Goal: Transaction & Acquisition: Purchase product/service

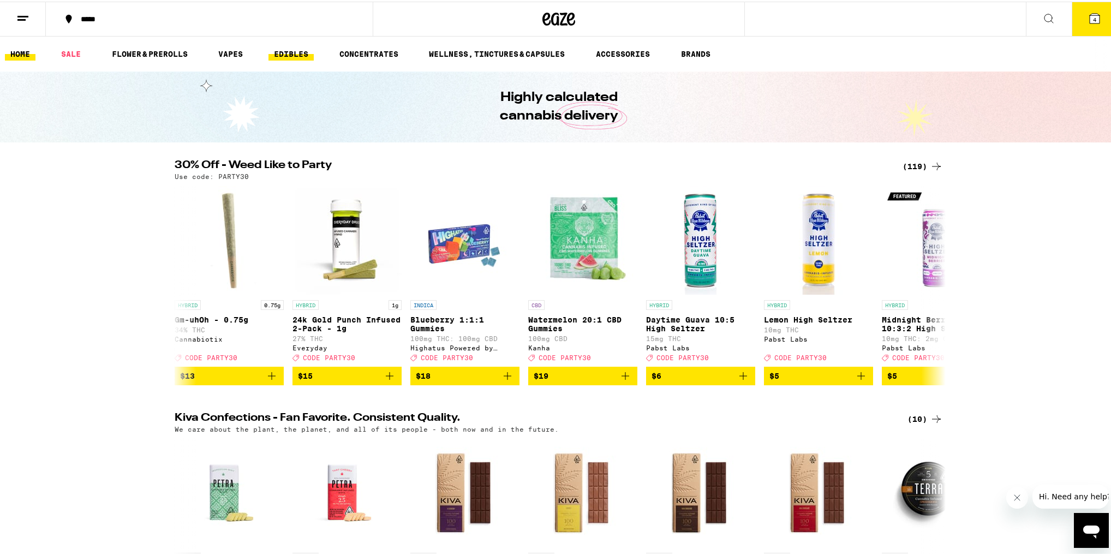
click at [293, 52] on link "EDIBLES" at bounding box center [290, 52] width 45 height 13
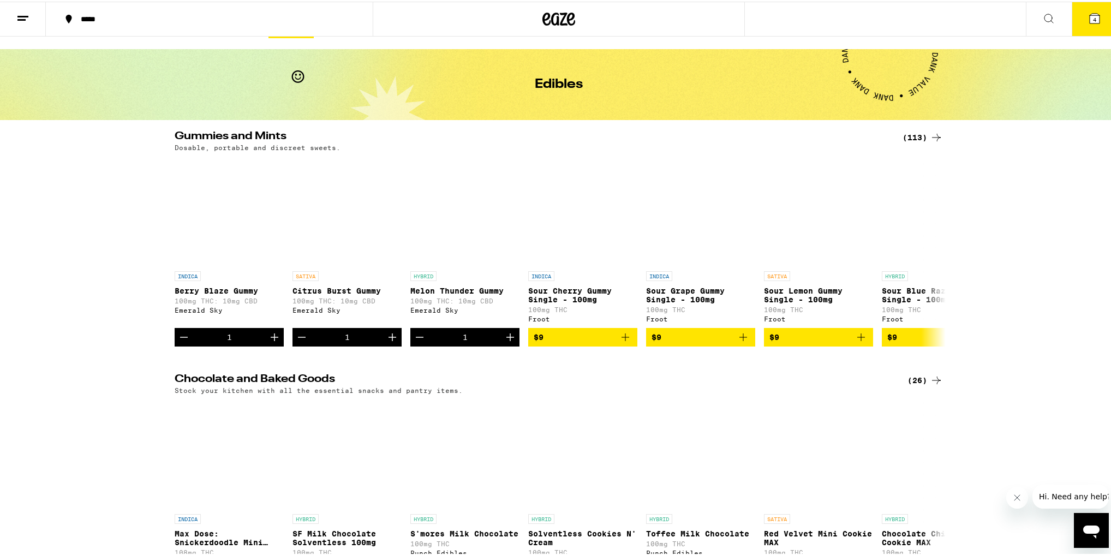
scroll to position [44, 0]
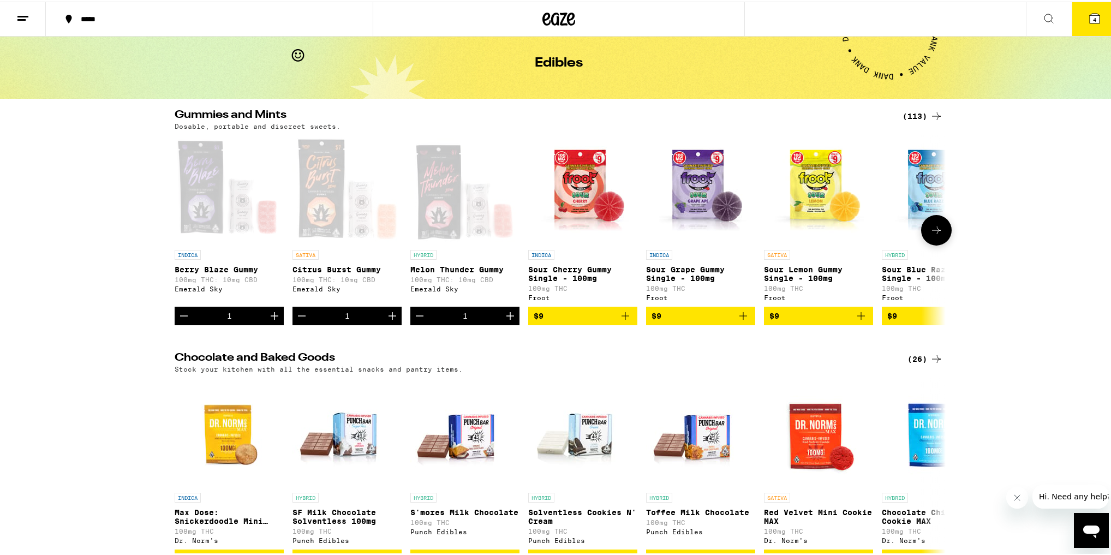
click at [941, 234] on button at bounding box center [936, 228] width 31 height 31
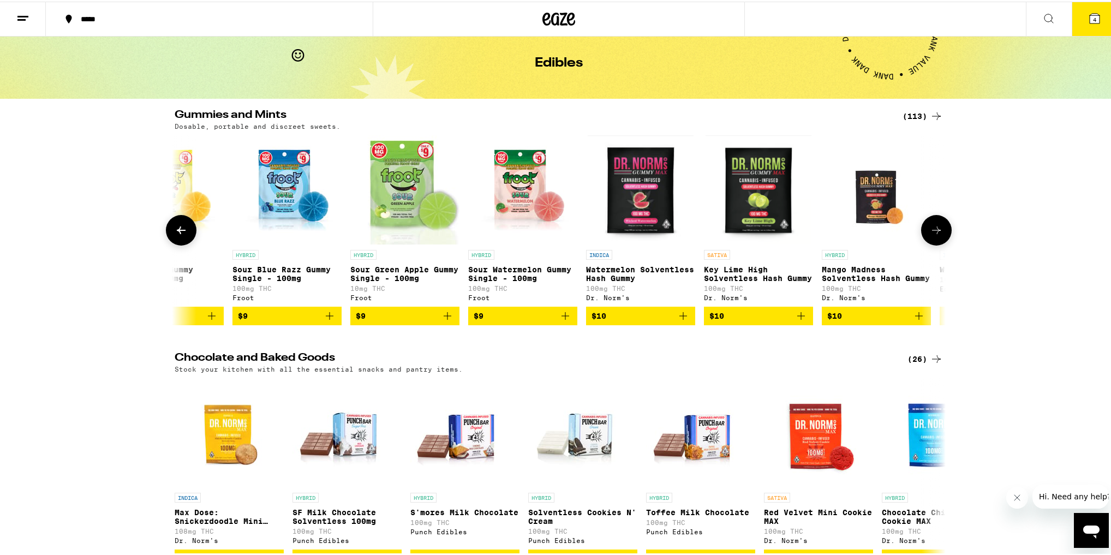
click at [939, 236] on button at bounding box center [936, 228] width 31 height 31
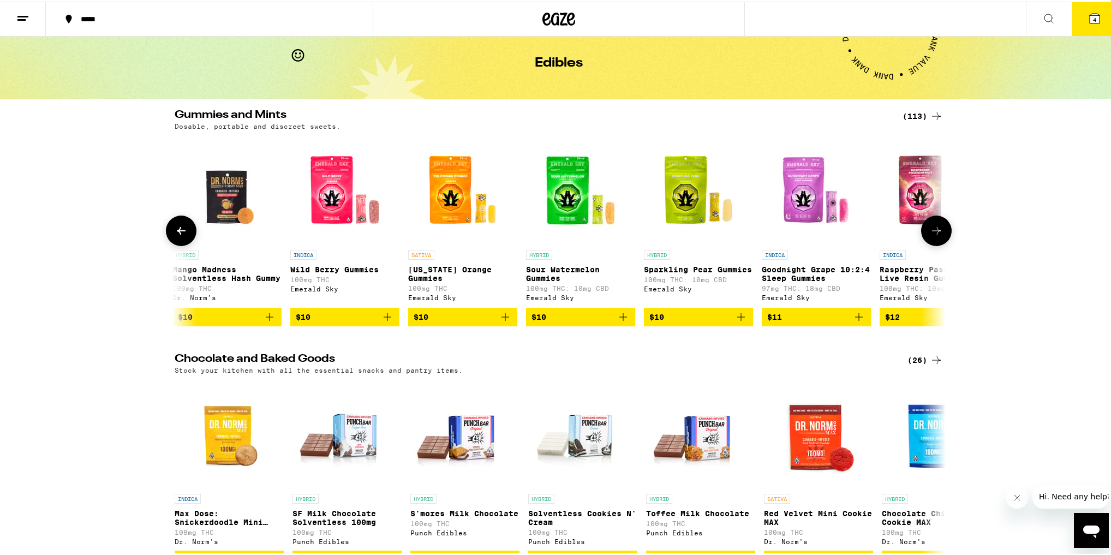
click at [934, 236] on icon at bounding box center [936, 229] width 13 height 13
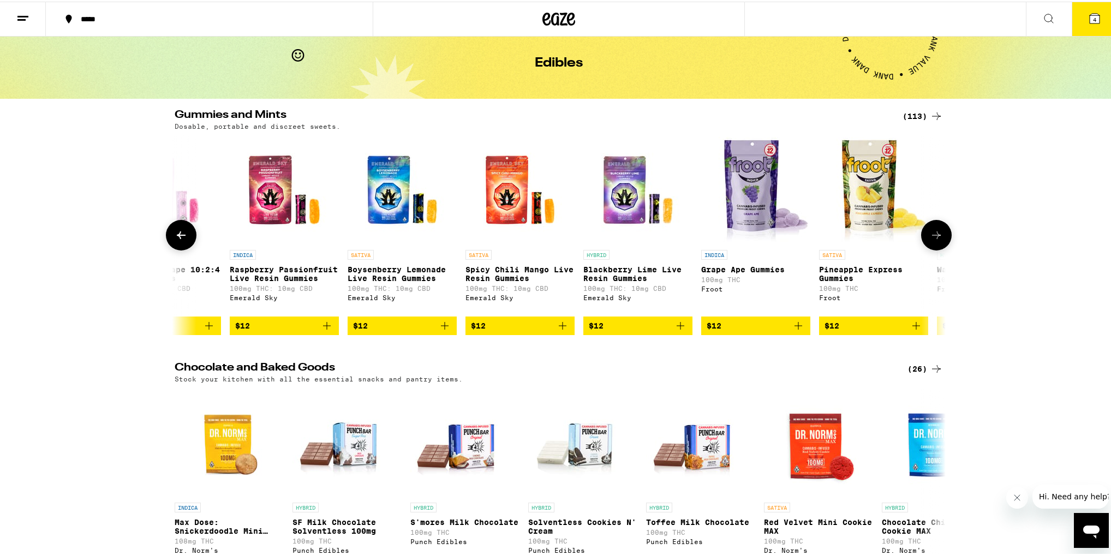
click at [934, 238] on icon at bounding box center [936, 233] width 13 height 13
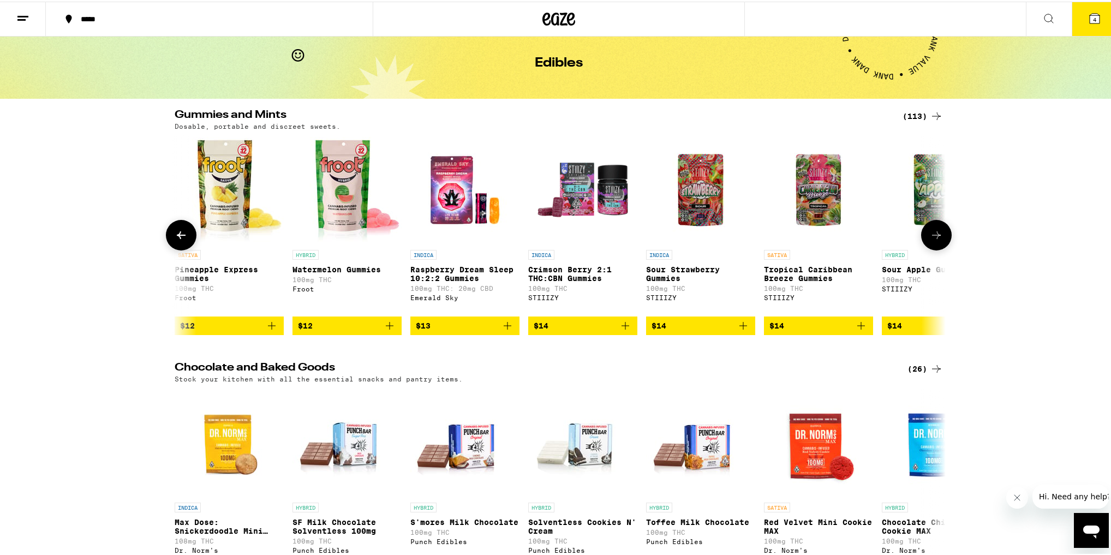
scroll to position [0, 2598]
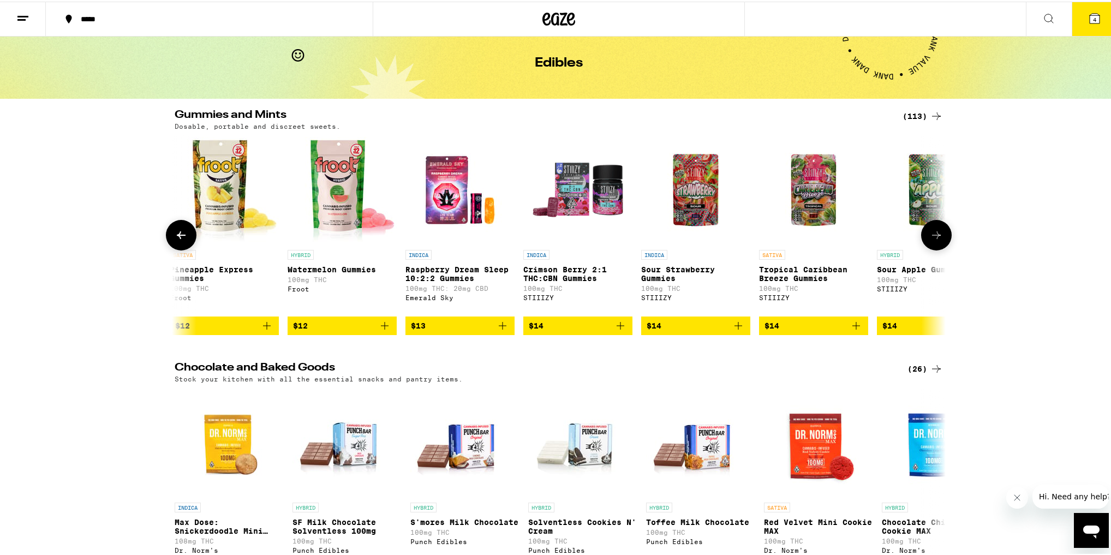
click at [930, 239] on icon at bounding box center [936, 233] width 13 height 13
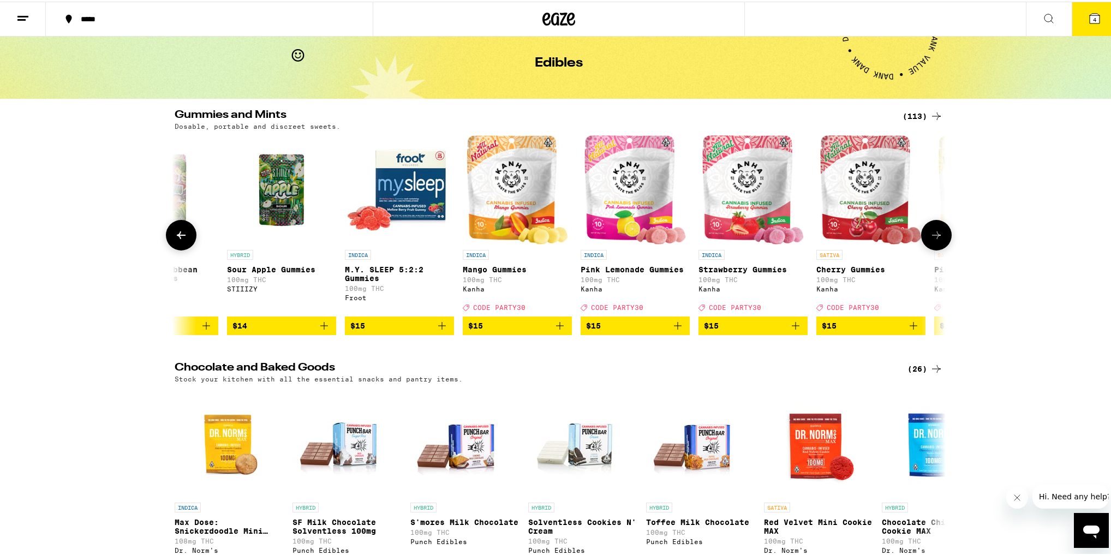
click at [930, 240] on icon at bounding box center [936, 233] width 13 height 13
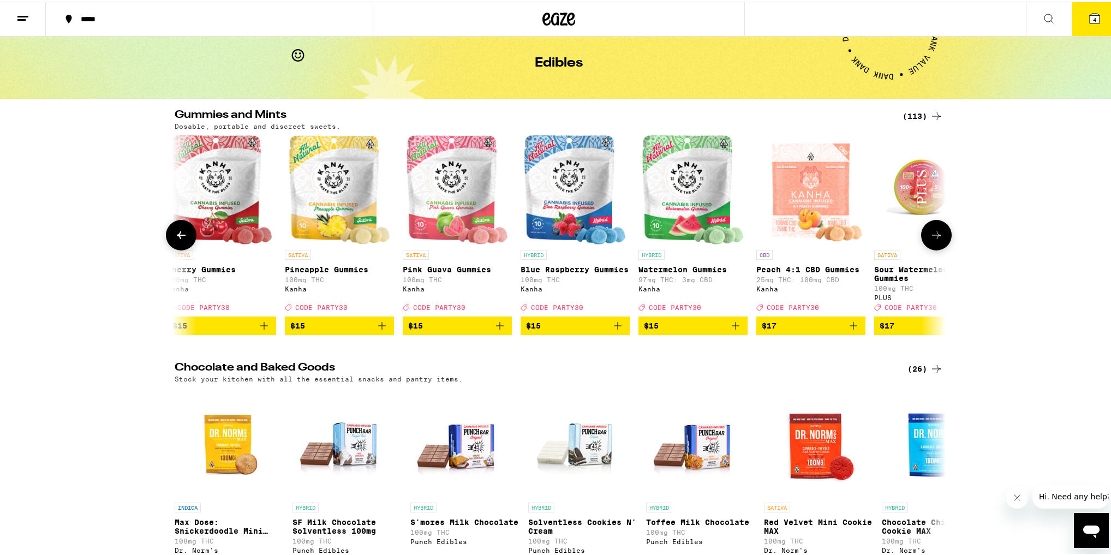
click at [926, 240] on button at bounding box center [936, 233] width 31 height 31
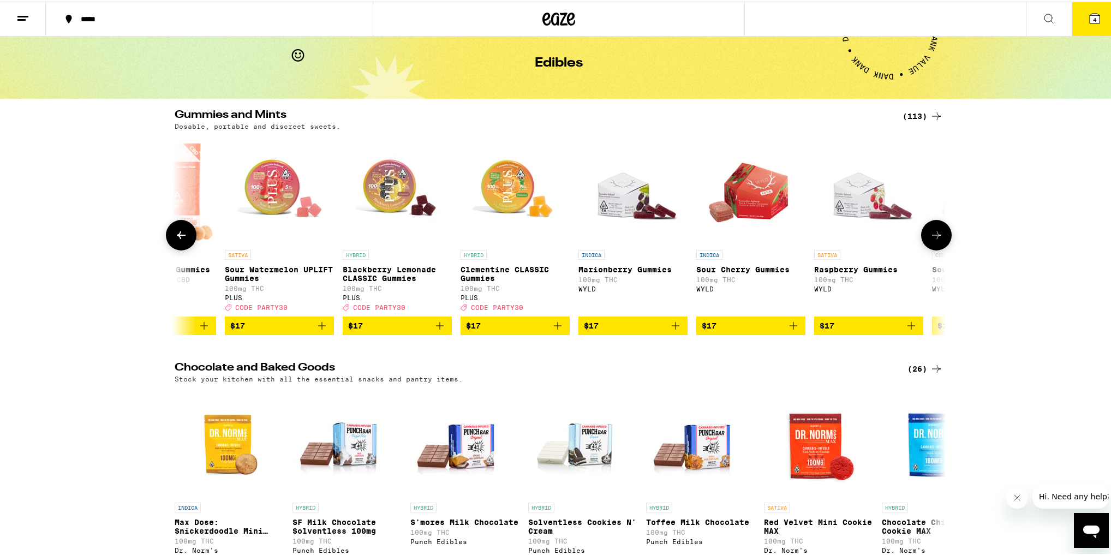
click at [926, 240] on button at bounding box center [936, 233] width 31 height 31
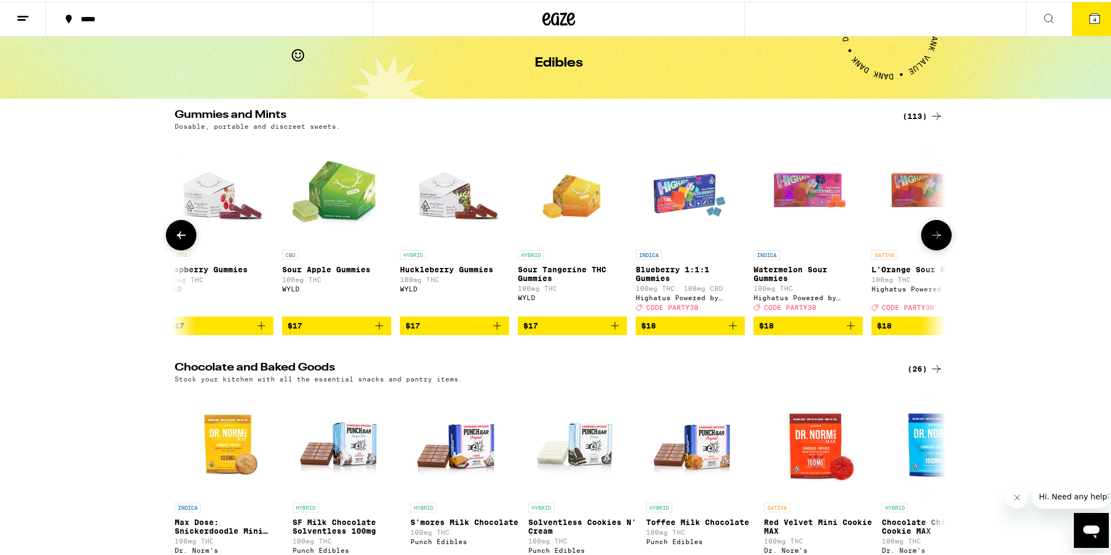
click at [924, 240] on button at bounding box center [936, 233] width 31 height 31
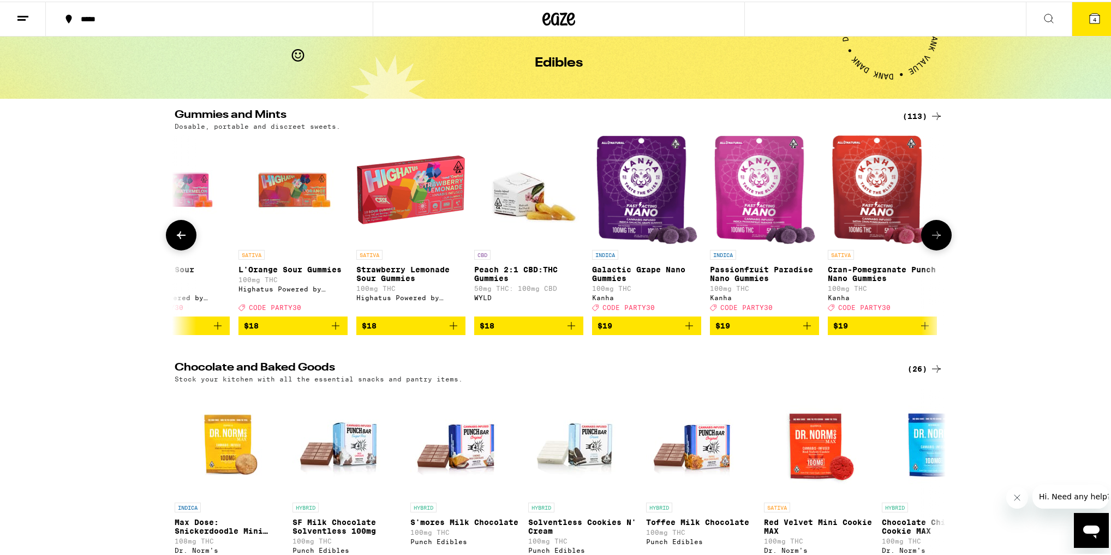
scroll to position [0, 5846]
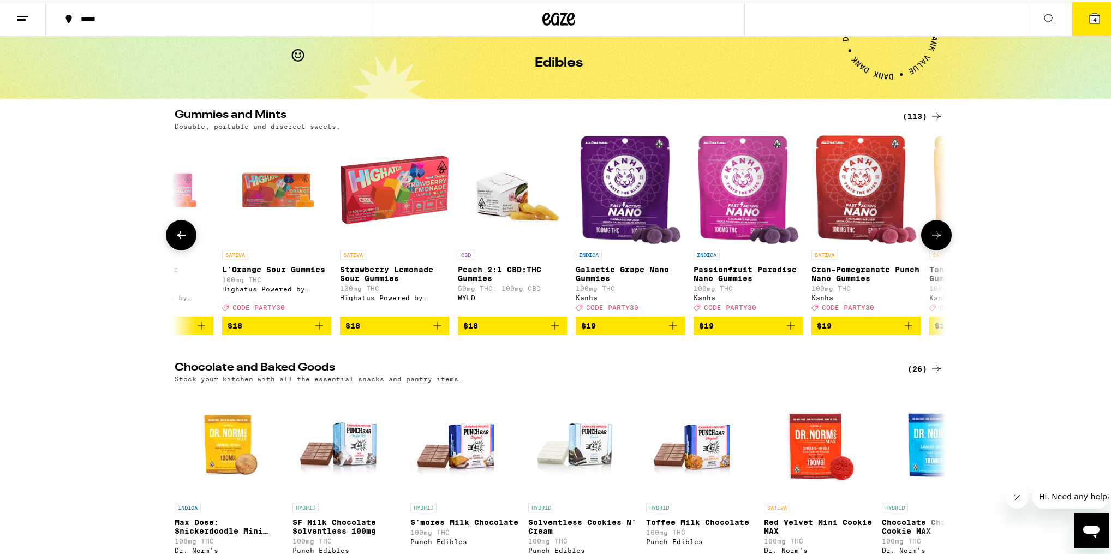
drag, startPoint x: 923, startPoint y: 240, endPoint x: 941, endPoint y: 244, distance: 17.9
click at [945, 245] on button at bounding box center [936, 233] width 31 height 31
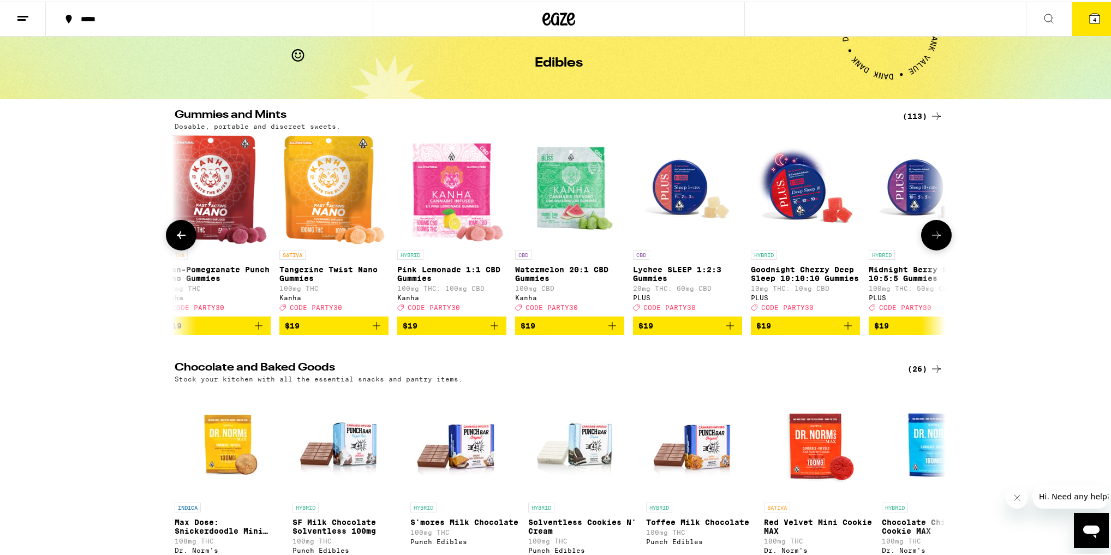
click at [936, 240] on icon at bounding box center [936, 233] width 13 height 13
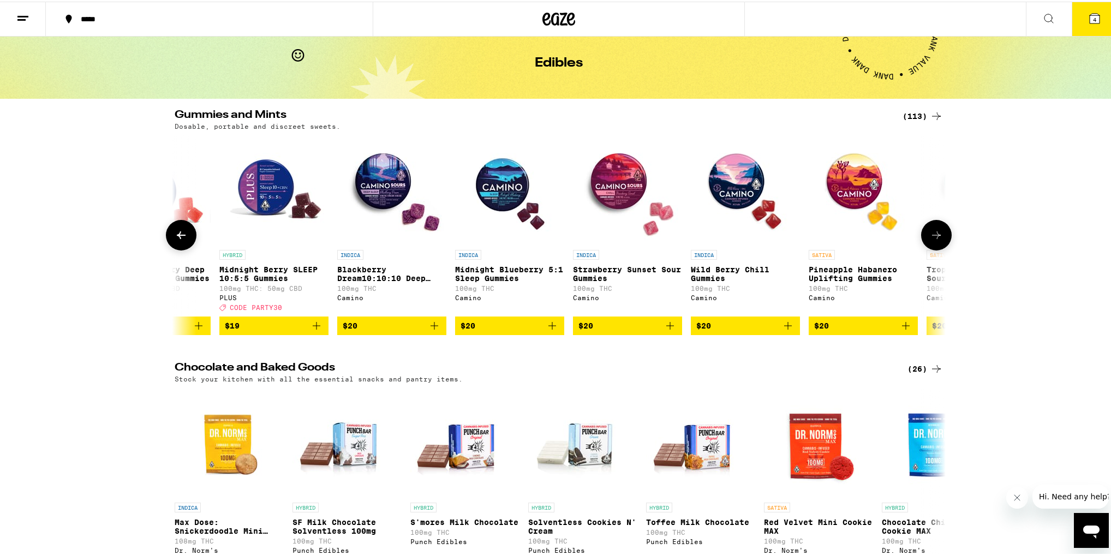
click at [936, 240] on icon at bounding box center [936, 233] width 13 height 13
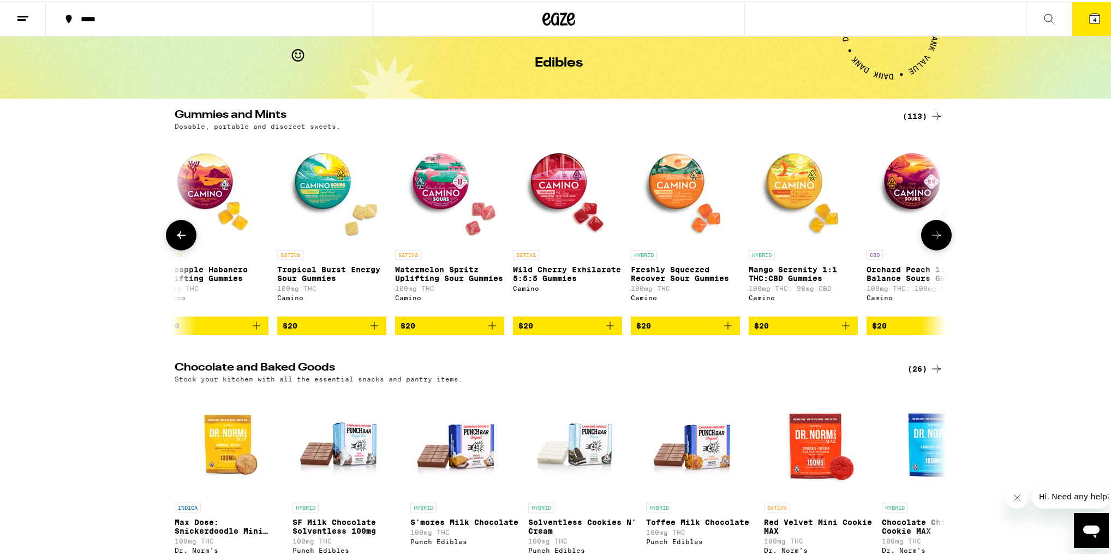
click at [936, 240] on icon at bounding box center [936, 233] width 13 height 13
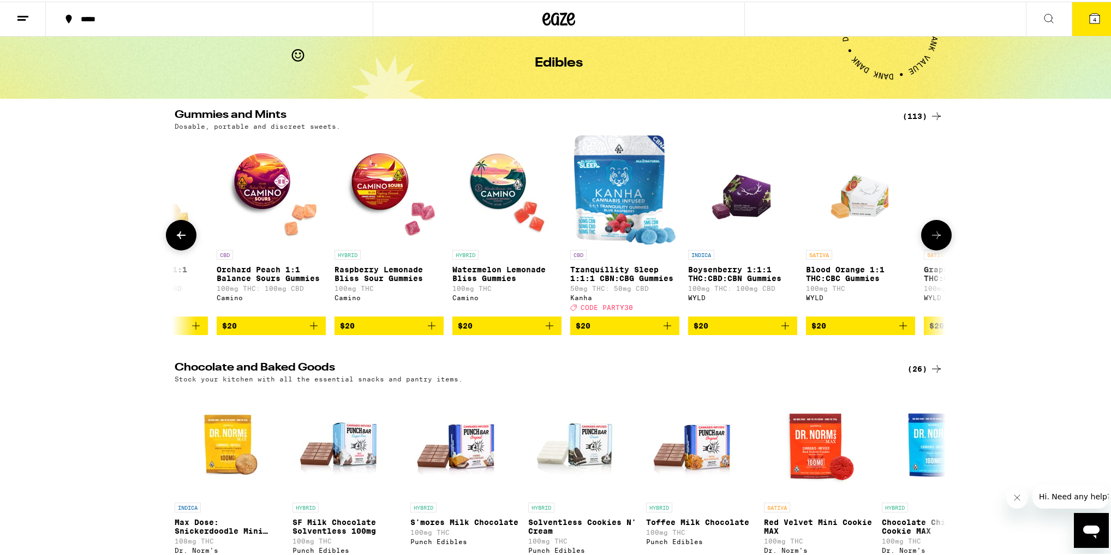
click at [936, 240] on icon at bounding box center [936, 233] width 13 height 13
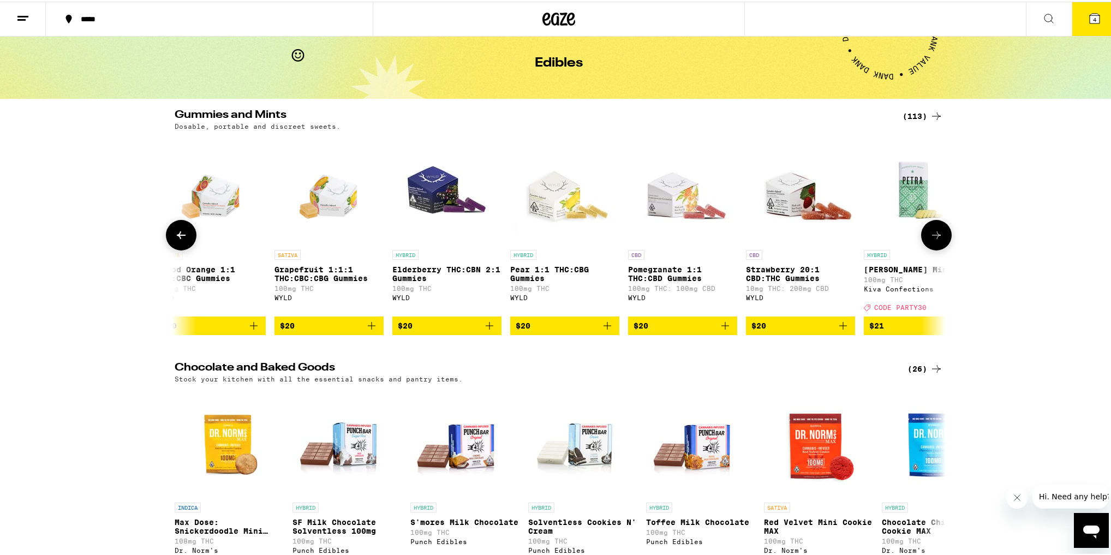
click at [936, 240] on icon at bounding box center [936, 233] width 13 height 13
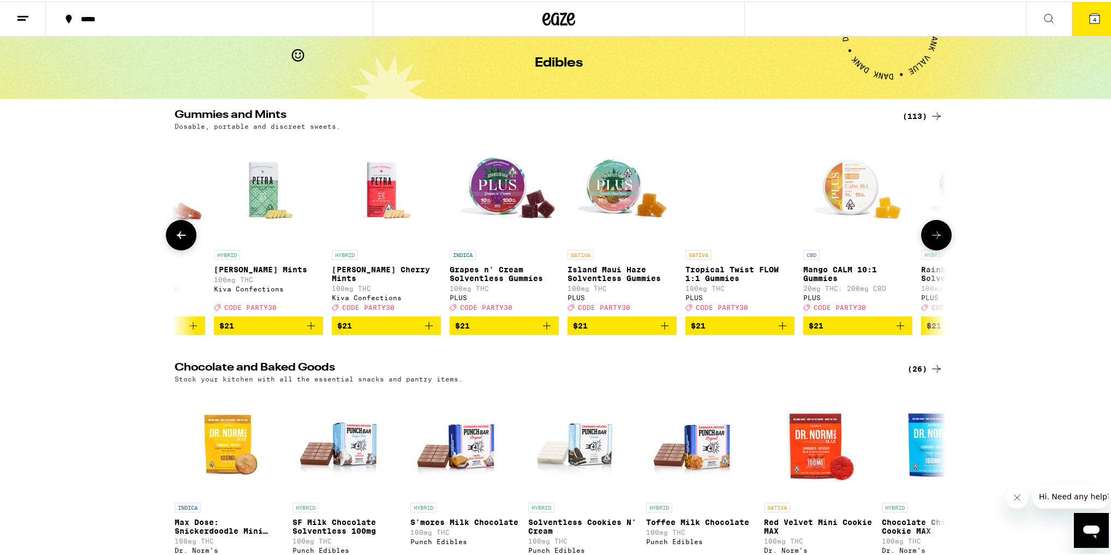
click at [936, 240] on icon at bounding box center [936, 233] width 13 height 13
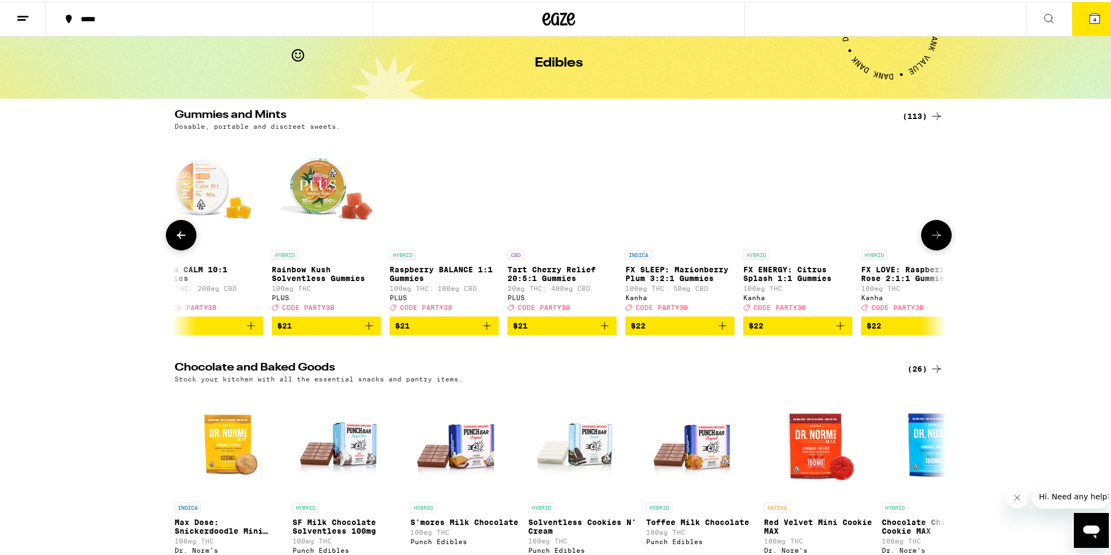
click at [936, 240] on icon at bounding box center [936, 233] width 13 height 13
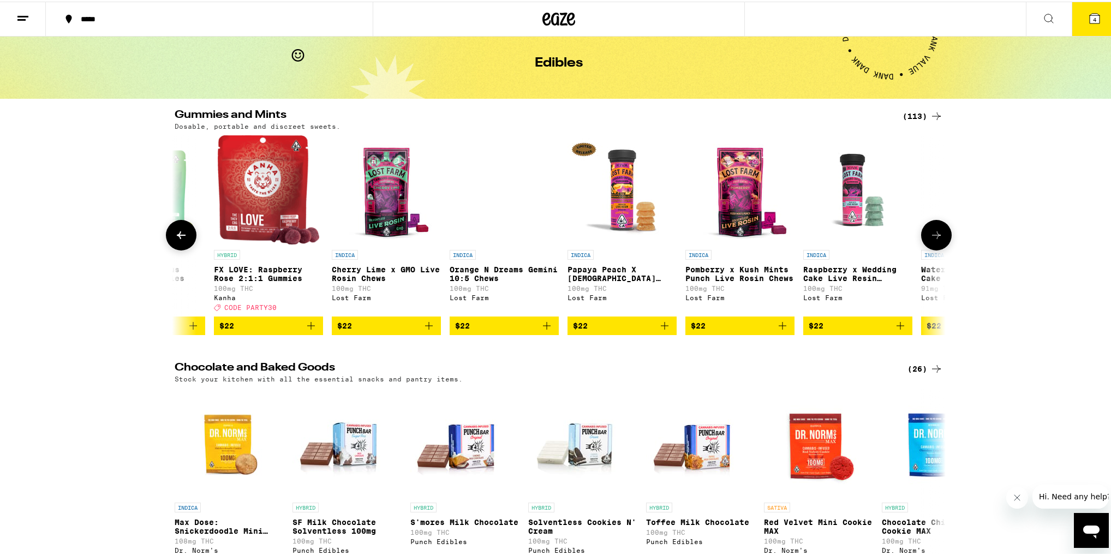
scroll to position [0, 11043]
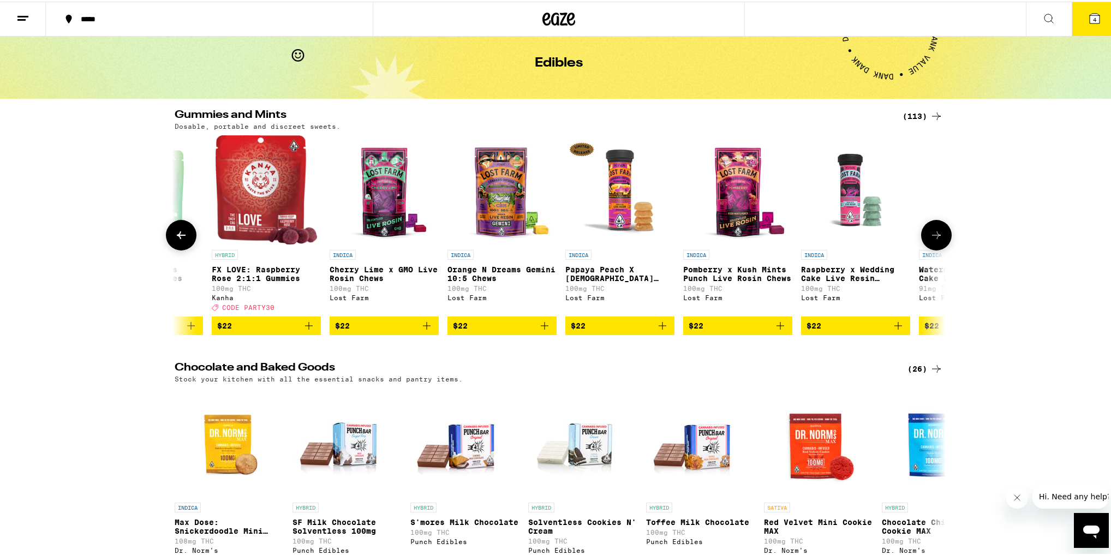
click at [180, 236] on icon at bounding box center [181, 233] width 13 height 13
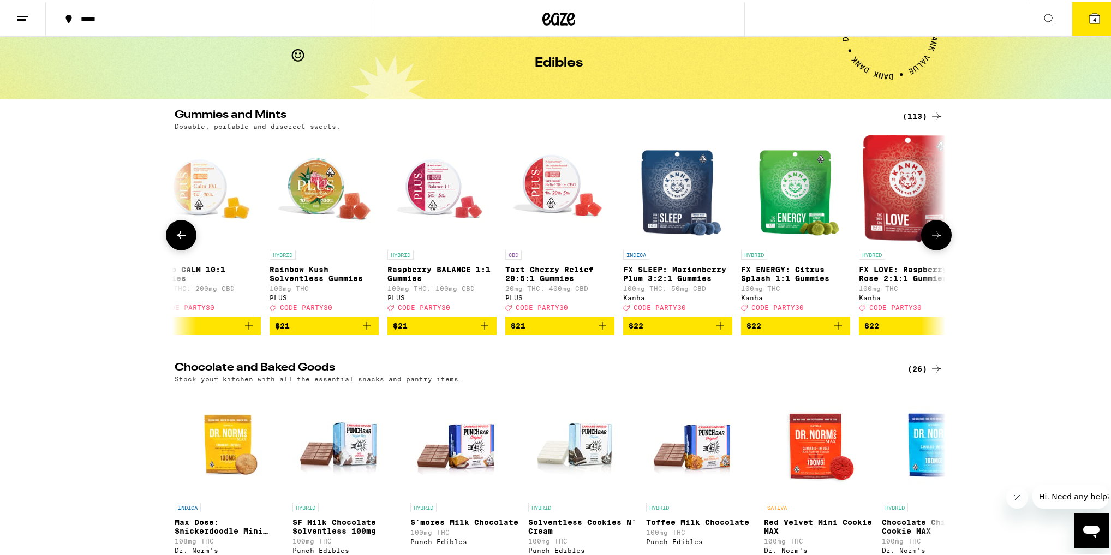
scroll to position [0, 10394]
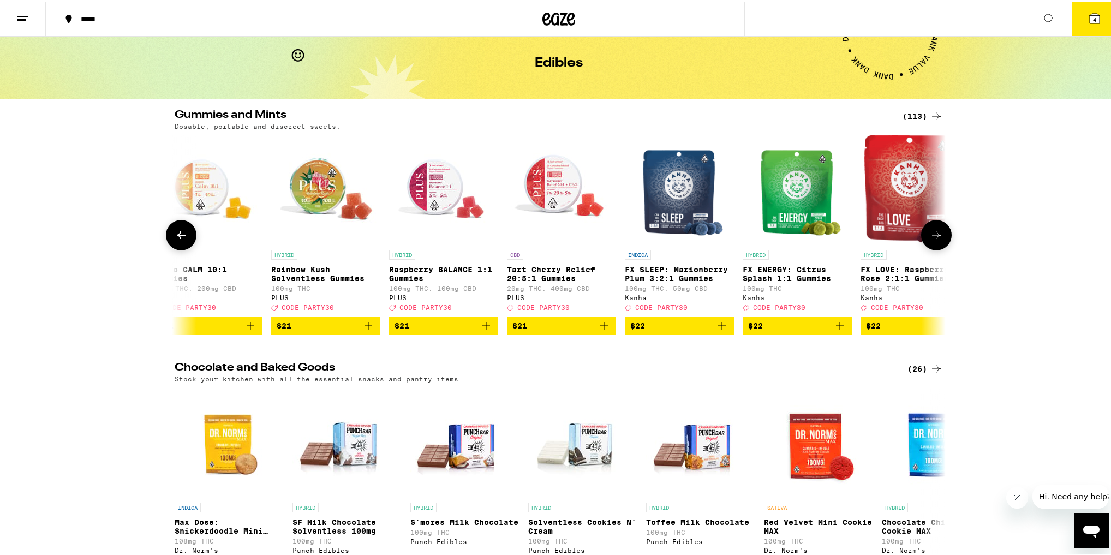
click at [938, 249] on button at bounding box center [936, 233] width 31 height 31
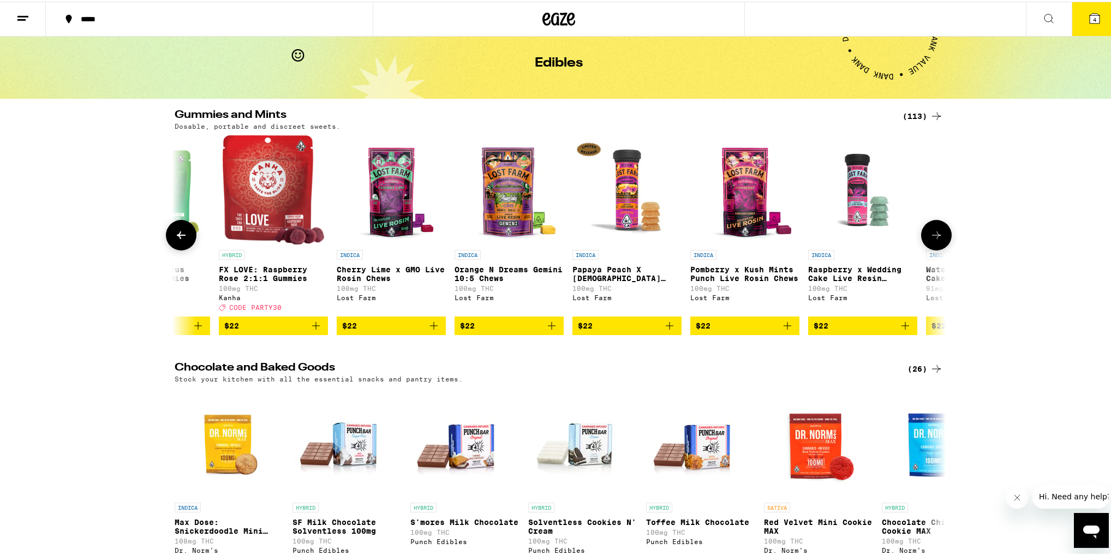
click at [932, 240] on icon at bounding box center [936, 233] width 13 height 13
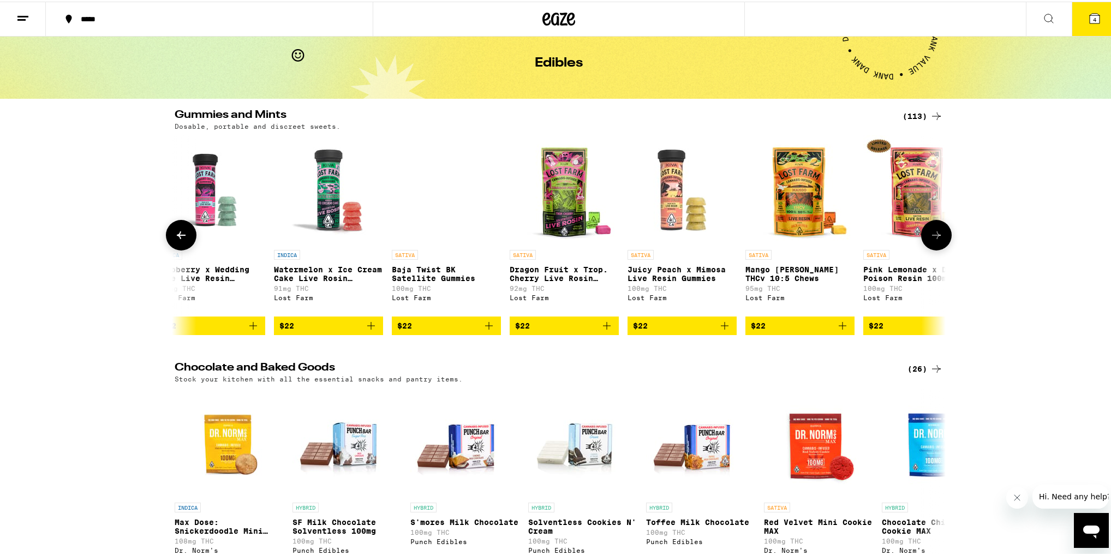
click at [932, 240] on icon at bounding box center [936, 233] width 13 height 13
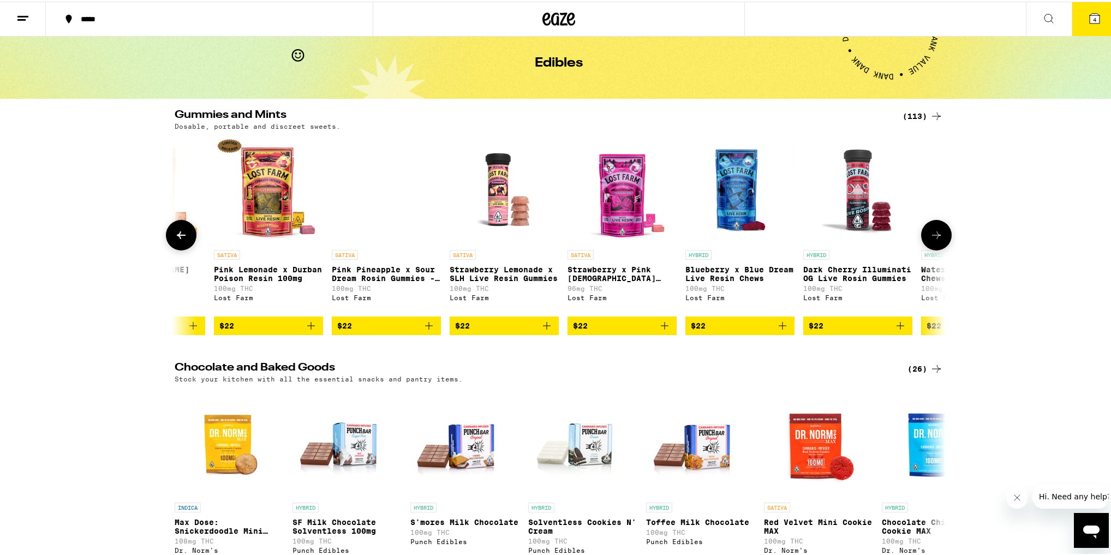
click at [932, 240] on icon at bounding box center [936, 233] width 13 height 13
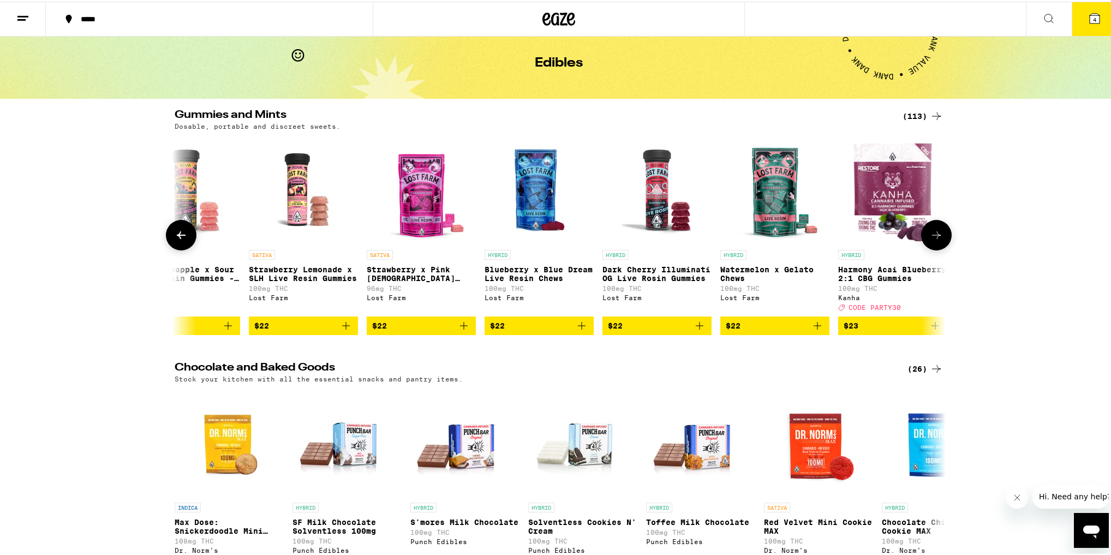
scroll to position [0, 12551]
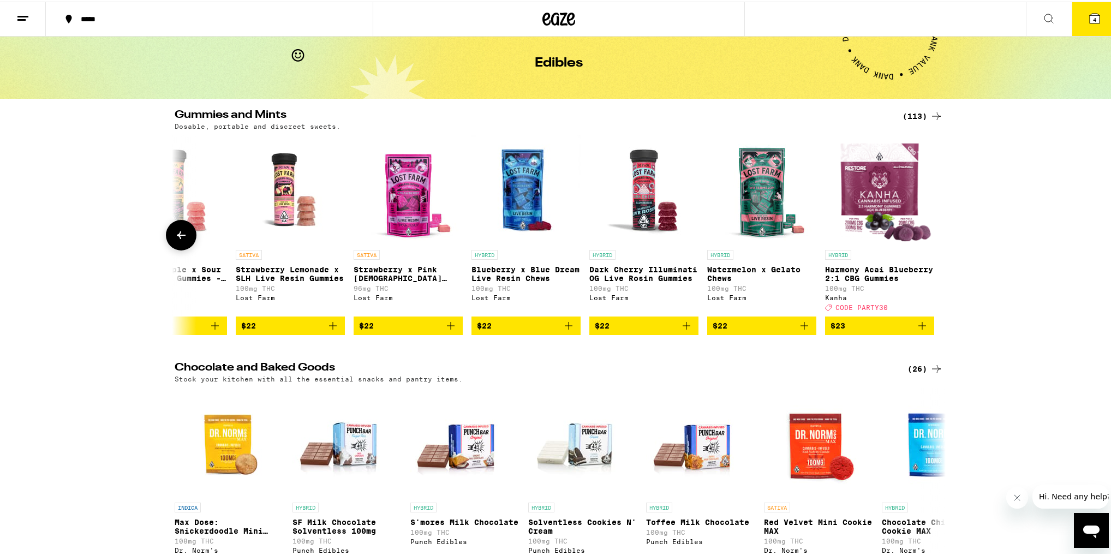
drag, startPoint x: 932, startPoint y: 244, endPoint x: 940, endPoint y: 274, distance: 31.1
click at [940, 274] on div "INDICA Berry Blaze Gummy 100mg THC: 10mg CBD Emerald Sky 1 SATIVA Citrus Burst …" at bounding box center [559, 234] width 786 height 200
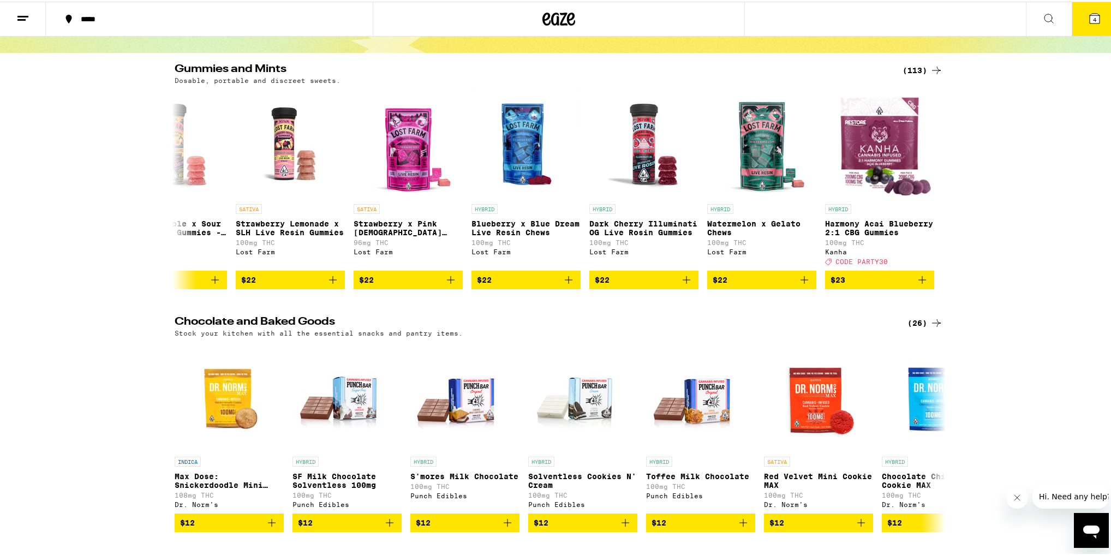
scroll to position [175, 0]
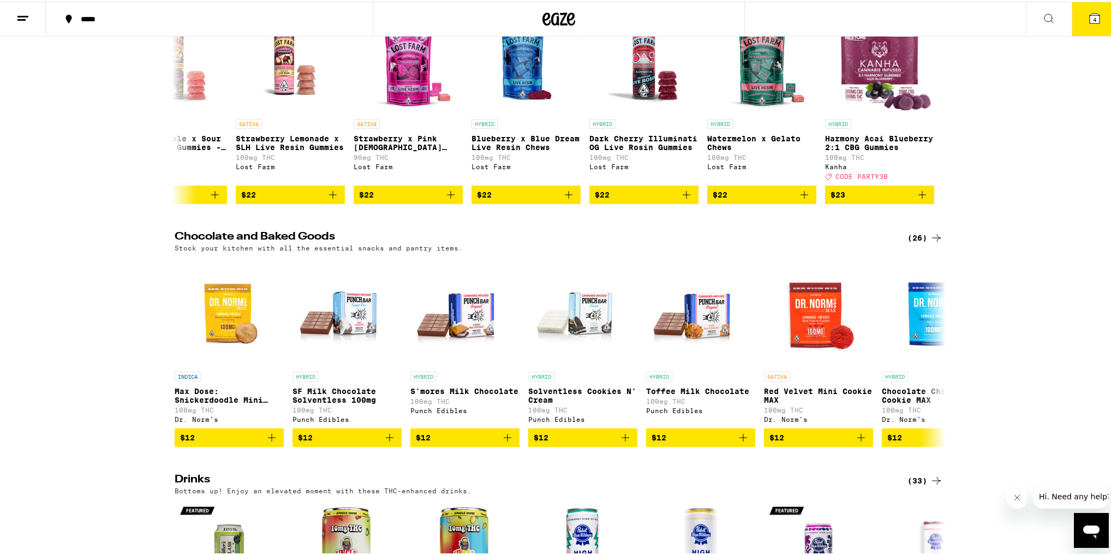
click at [969, 318] on div "Chocolate and Baked Goods (26) Stock your kitchen with all the essential snacks…" at bounding box center [559, 338] width 1118 height 216
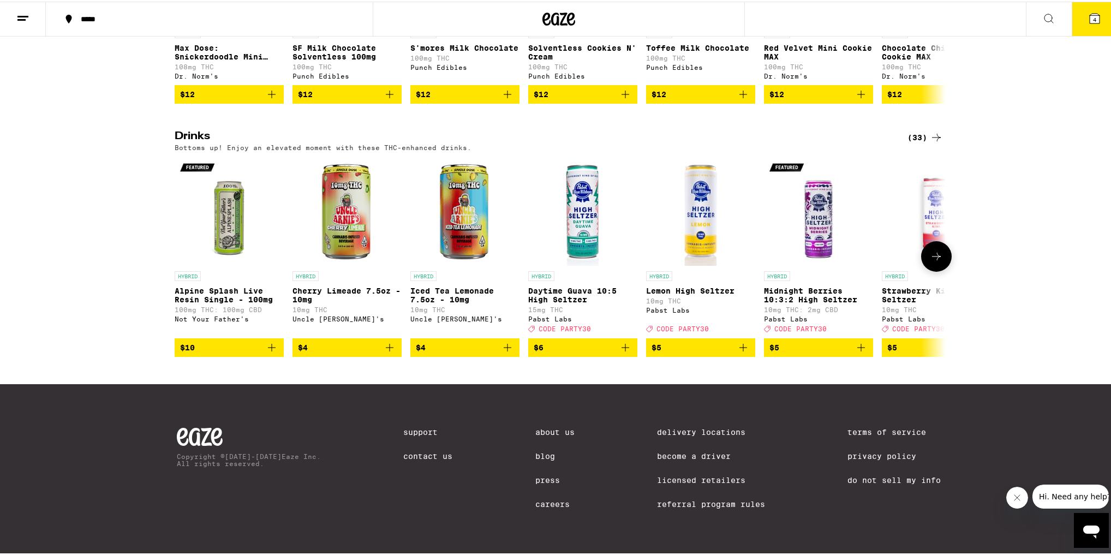
scroll to position [544, 0]
click at [936, 257] on button at bounding box center [936, 255] width 31 height 31
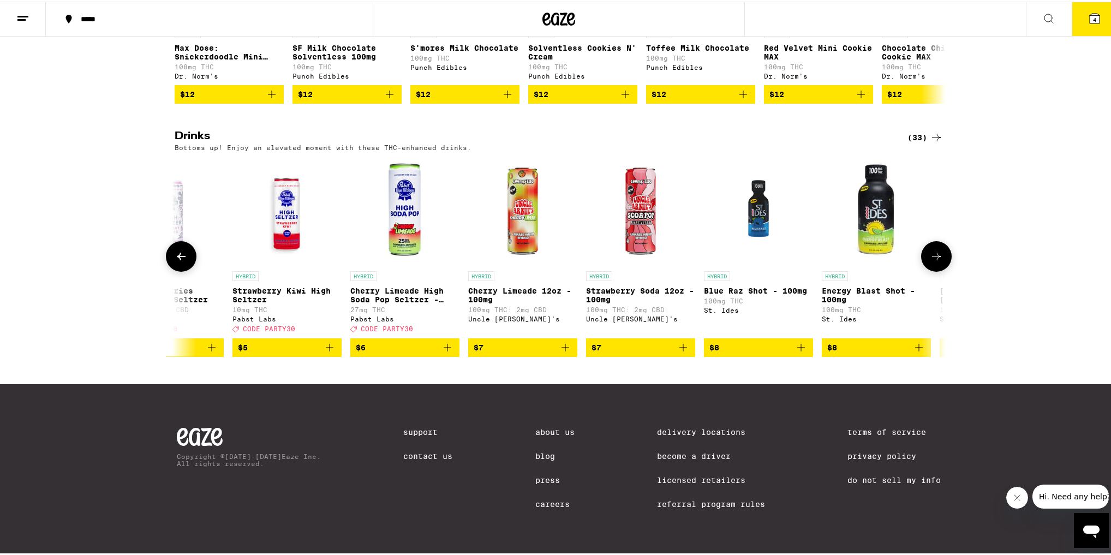
click at [936, 257] on button at bounding box center [936, 255] width 31 height 31
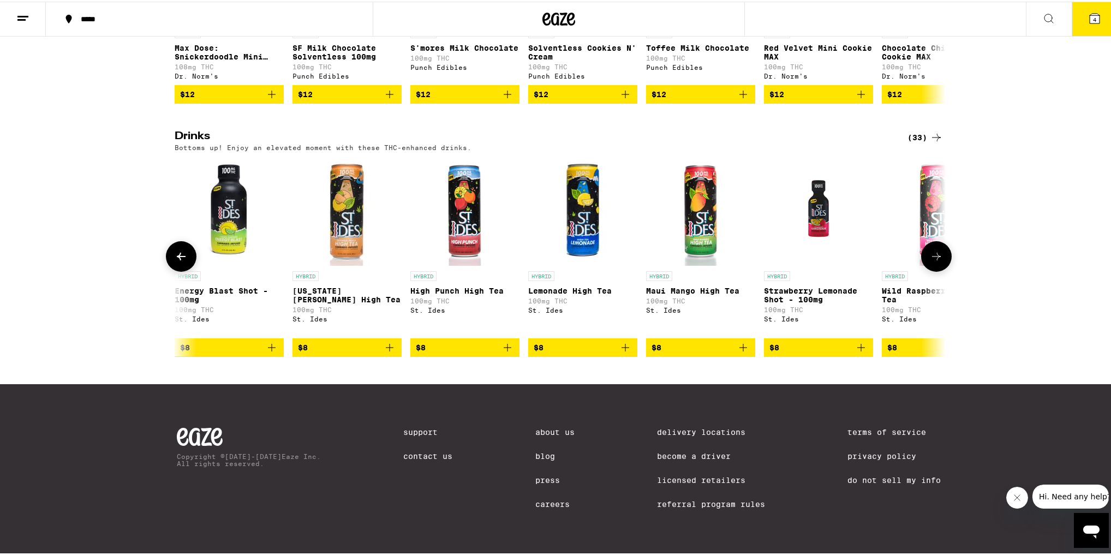
click at [936, 257] on button at bounding box center [936, 255] width 31 height 31
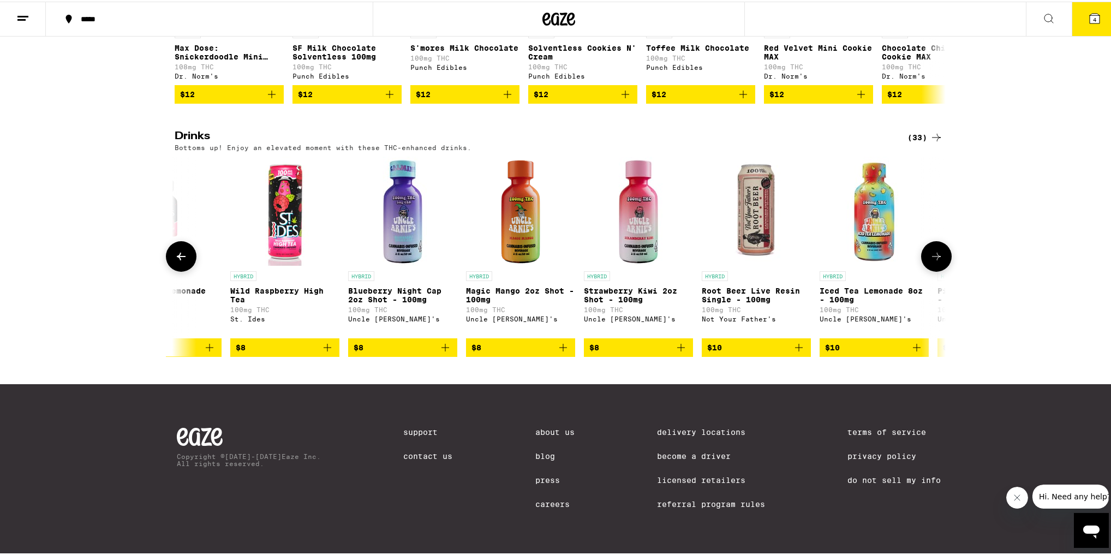
click at [936, 257] on button at bounding box center [936, 255] width 31 height 31
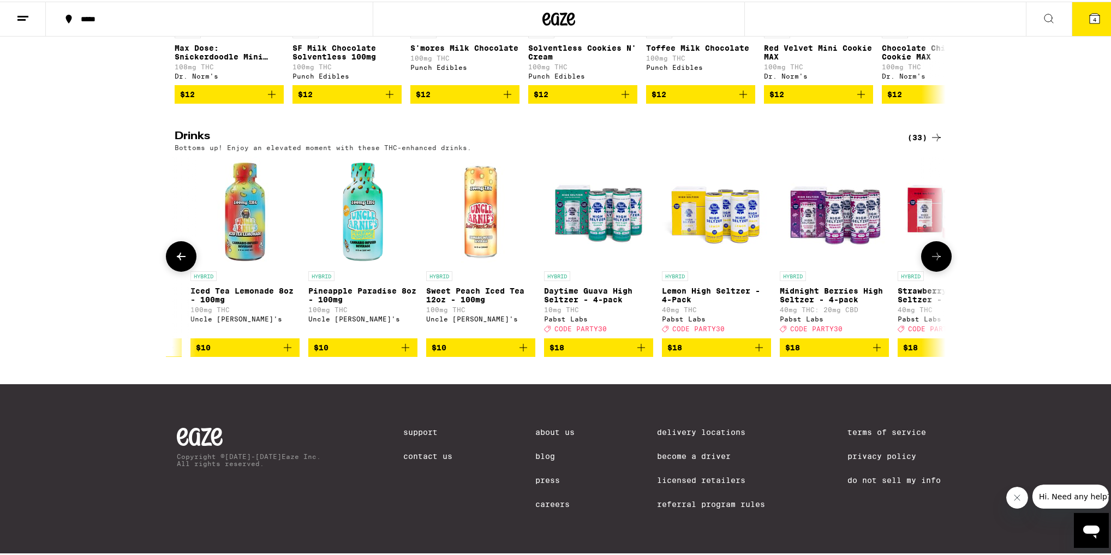
click at [933, 259] on button at bounding box center [936, 255] width 31 height 31
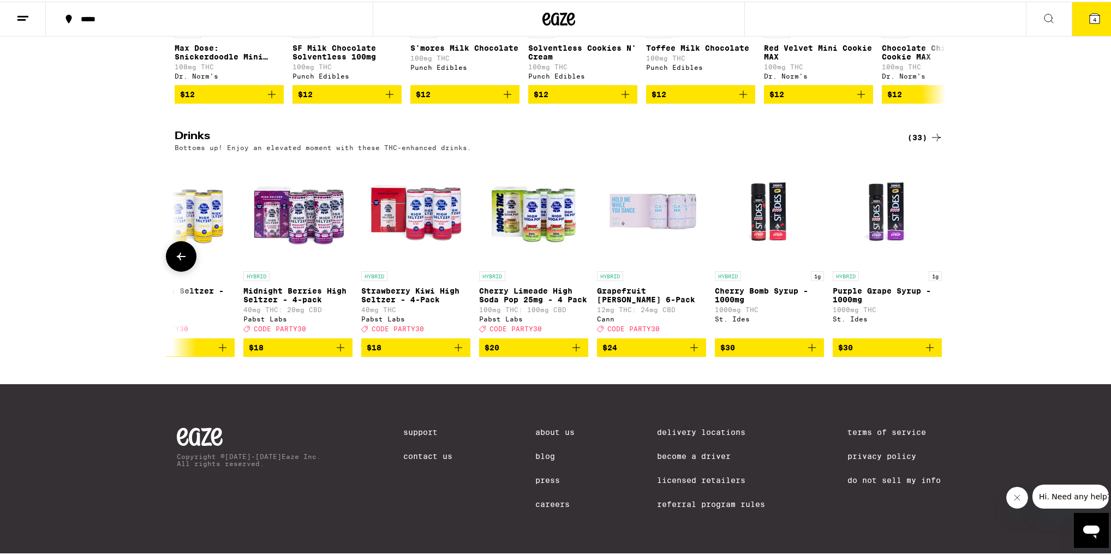
click at [936, 255] on button at bounding box center [936, 255] width 0 height 0
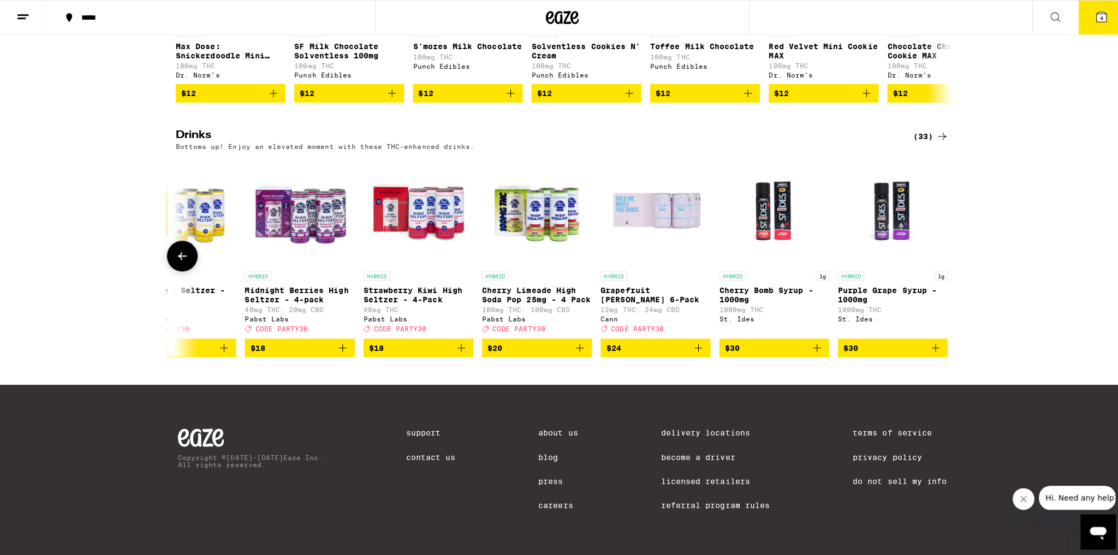
scroll to position [0, 3121]
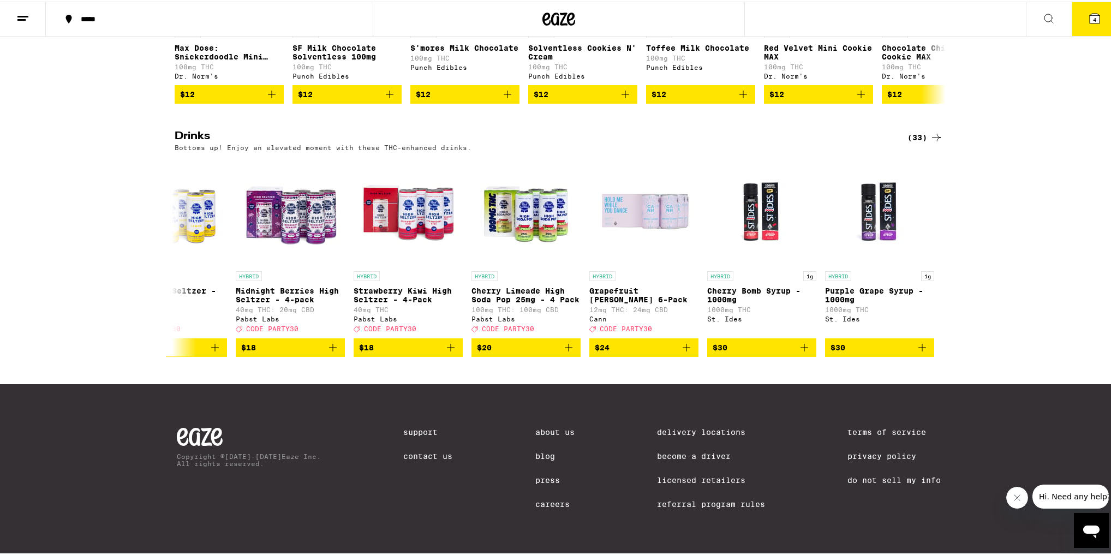
click at [1090, 15] on icon at bounding box center [1095, 17] width 10 height 10
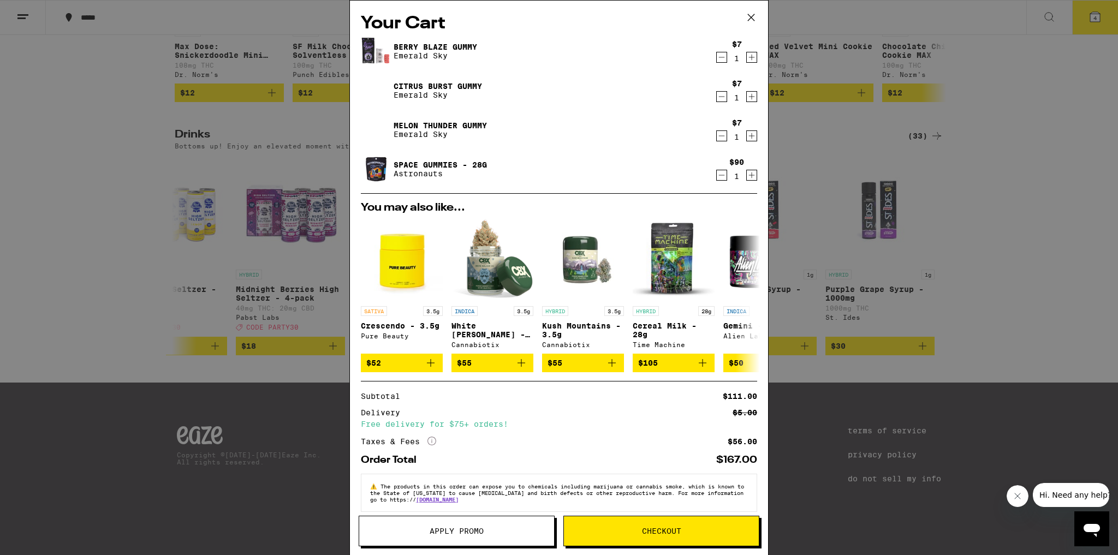
click at [717, 56] on icon "Decrement" at bounding box center [722, 57] width 10 height 13
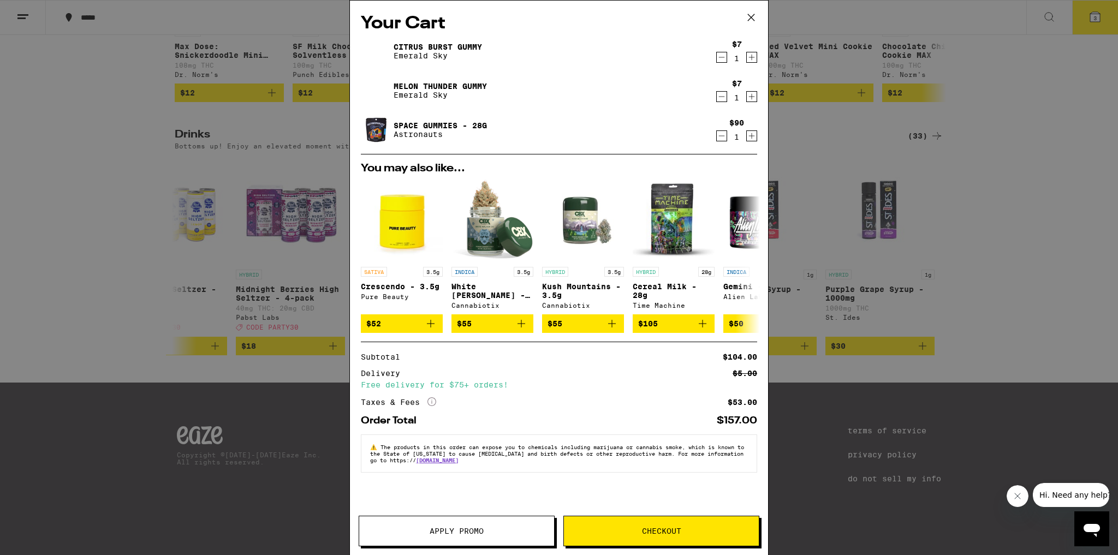
click at [1041, 423] on div "Your Cart Citrus Burst Gummy Emerald Sky $7 1 Melon Thunder Gummy Emerald Sky $…" at bounding box center [559, 277] width 1118 height 555
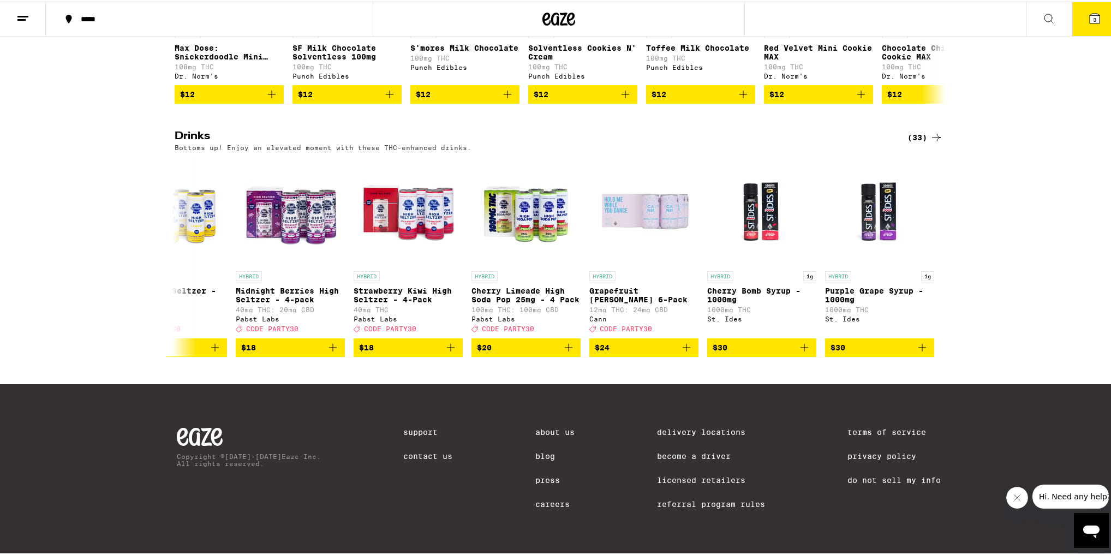
drag, startPoint x: 887, startPoint y: 260, endPoint x: 834, endPoint y: 26, distance: 239.6
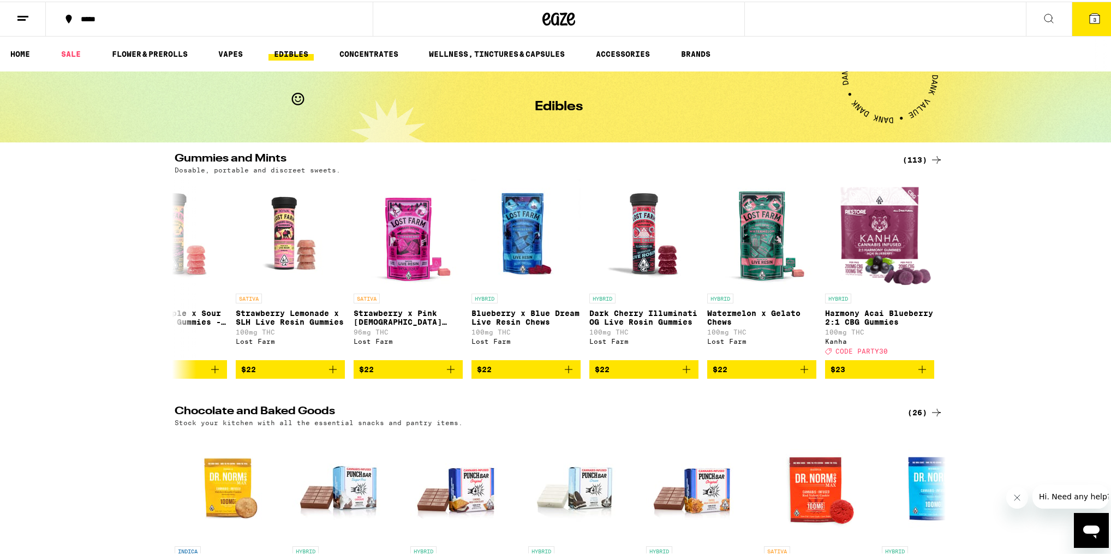
drag, startPoint x: 845, startPoint y: -53, endPoint x: 819, endPoint y: 10, distance: 68.7
click at [1042, 20] on icon at bounding box center [1048, 16] width 13 height 13
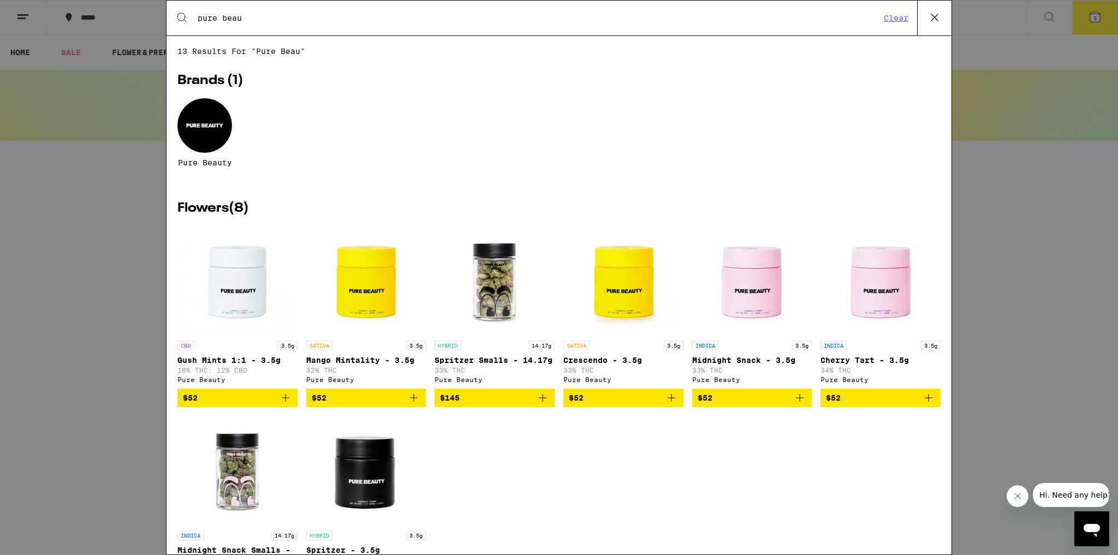
type input "pure beau"
click at [1081, 312] on div "Search for Products pure beau Clear 13 results for "pure beau" Brands ( 1 ) Pur…" at bounding box center [559, 277] width 1118 height 555
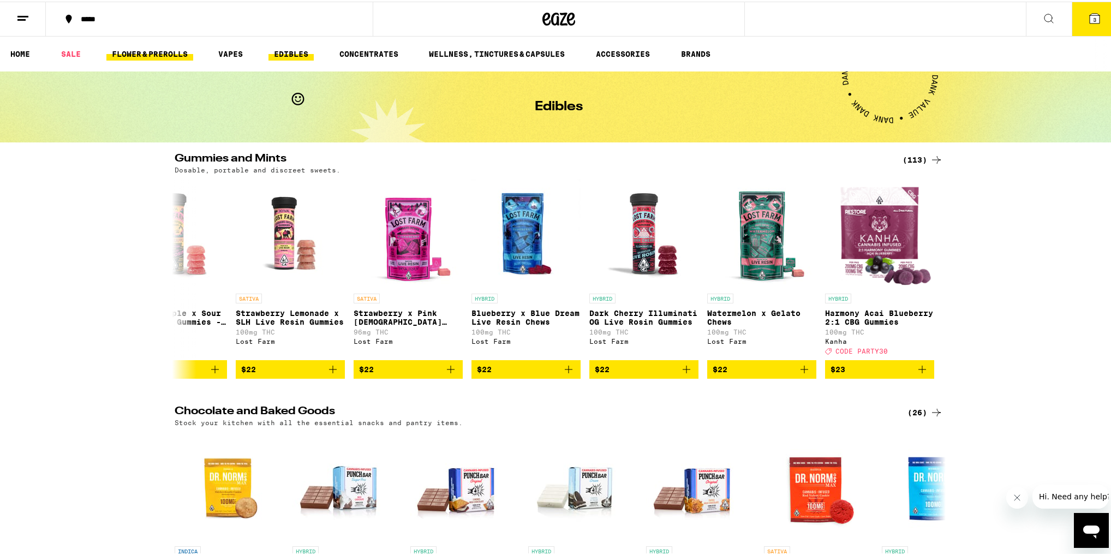
click at [177, 48] on link "FLOWER & PREROLLS" at bounding box center [149, 52] width 87 height 13
click at [172, 44] on ul "HOME SALE FLOWER & PREROLLS VAPES EDIBLES CONCENTRATES WELLNESS, TINCTURES & CA…" at bounding box center [559, 52] width 1118 height 35
click at [178, 50] on link "FLOWER & PREROLLS" at bounding box center [149, 52] width 87 height 13
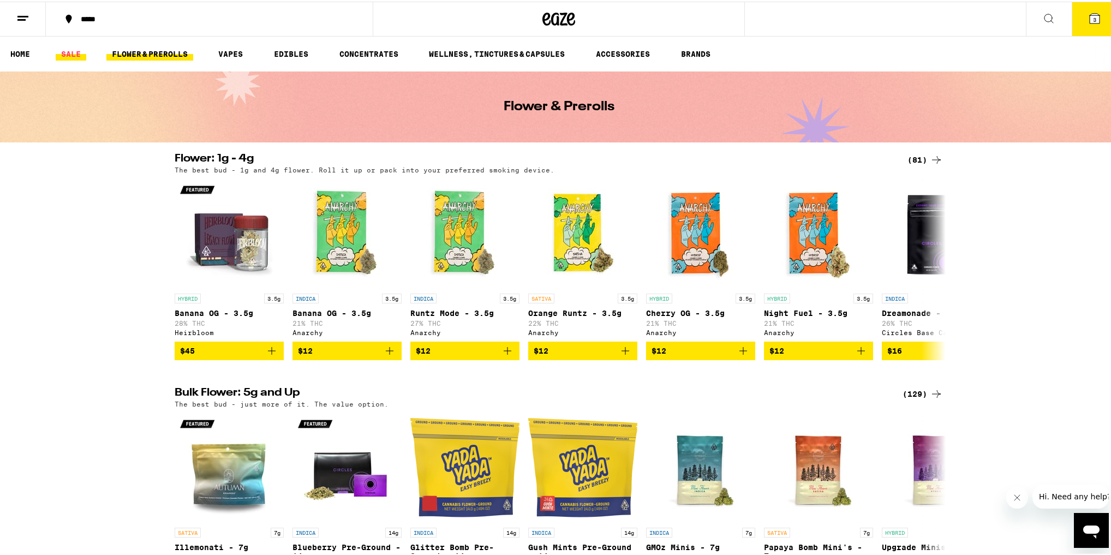
click at [62, 54] on link "SALE" at bounding box center [71, 52] width 31 height 13
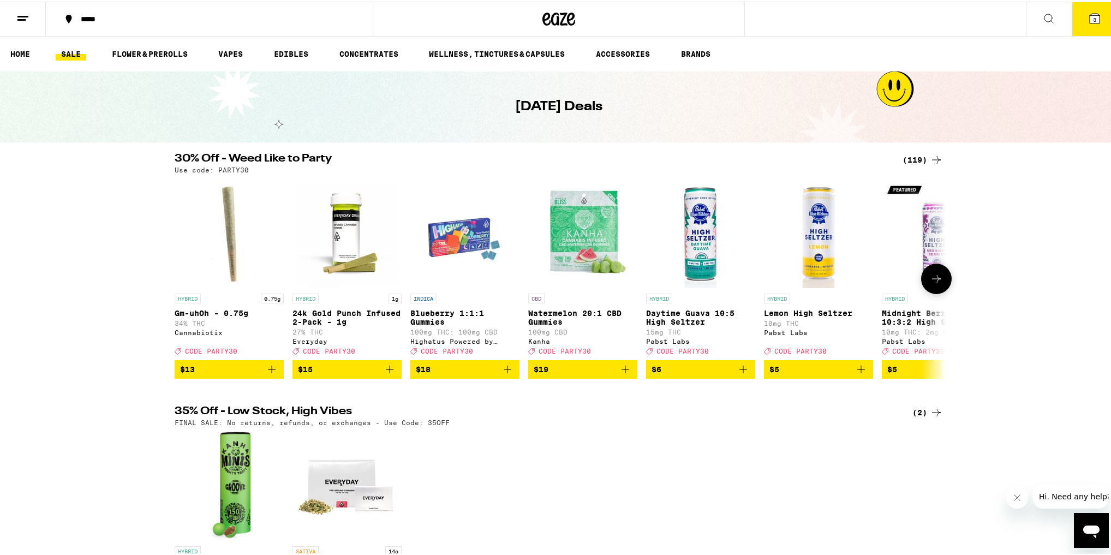
click at [935, 284] on icon at bounding box center [936, 277] width 13 height 13
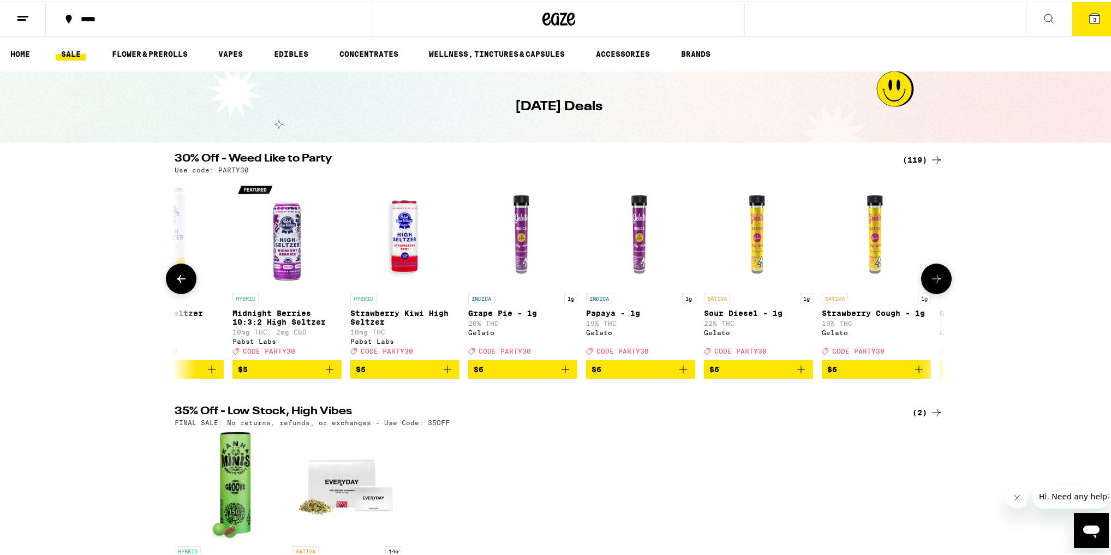
click at [932, 284] on icon at bounding box center [936, 277] width 13 height 13
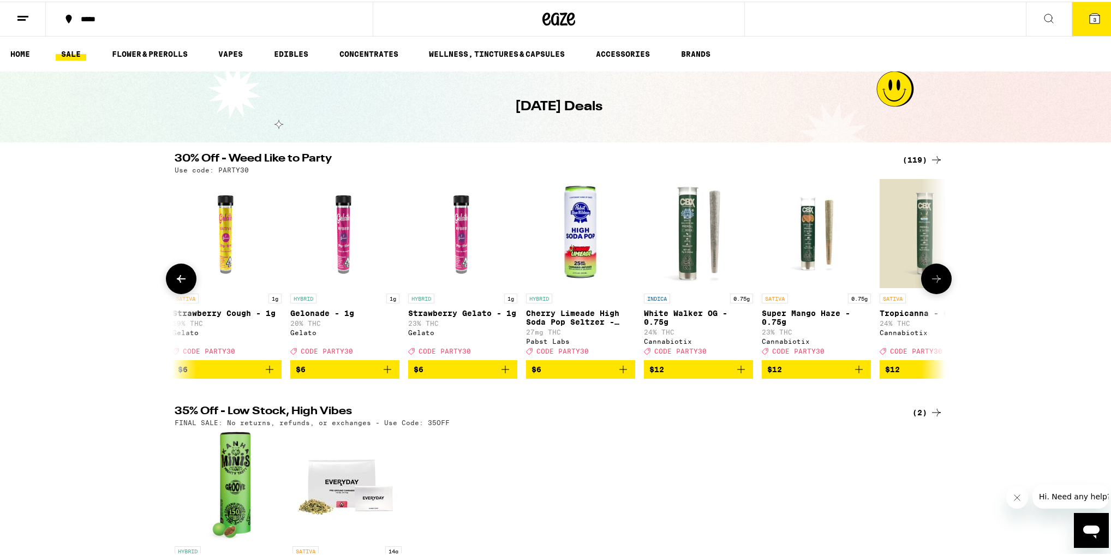
click at [930, 282] on icon at bounding box center [936, 277] width 13 height 13
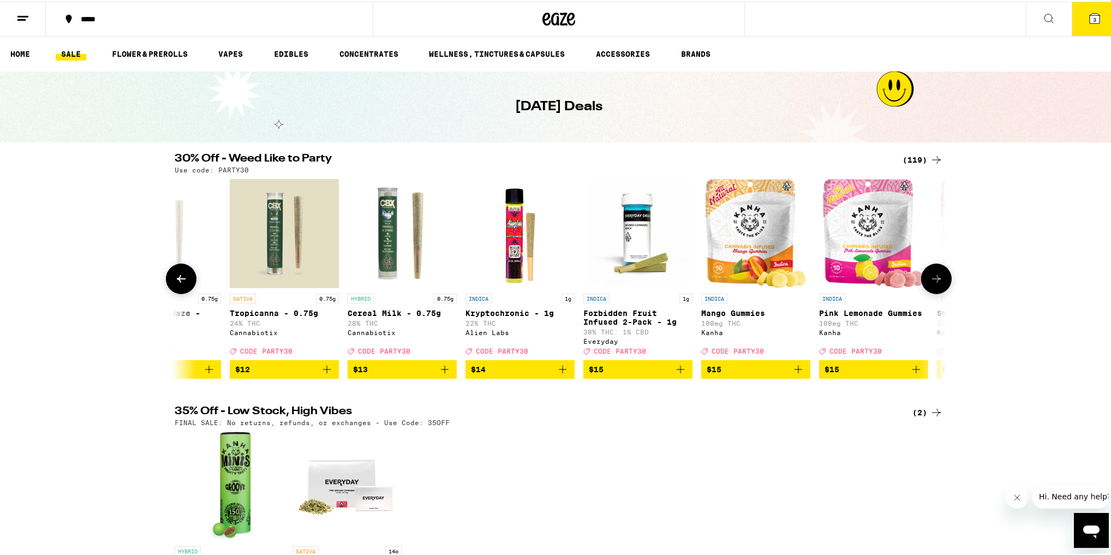
click at [922, 282] on button at bounding box center [936, 277] width 31 height 31
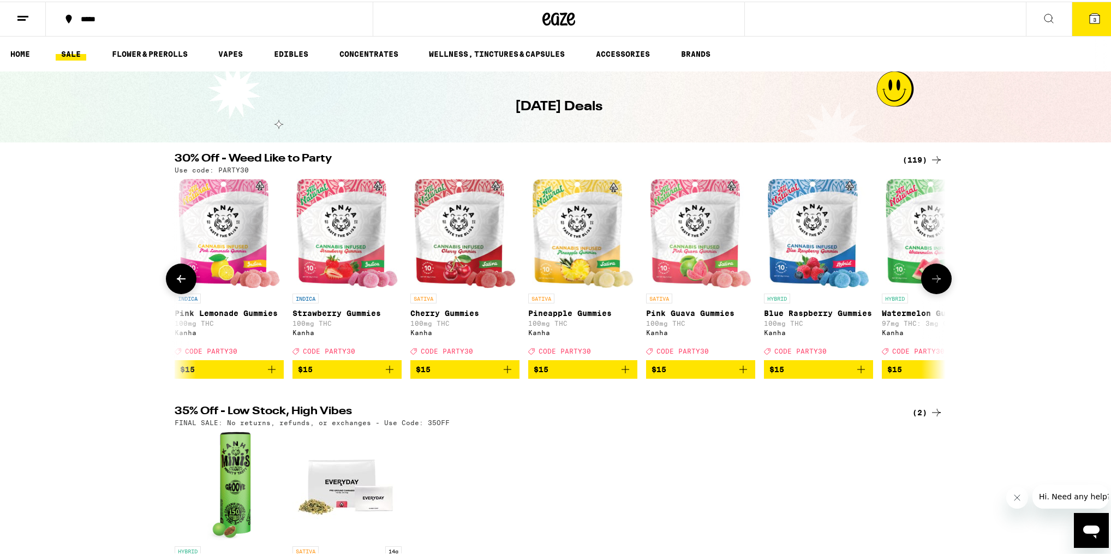
scroll to position [0, 2598]
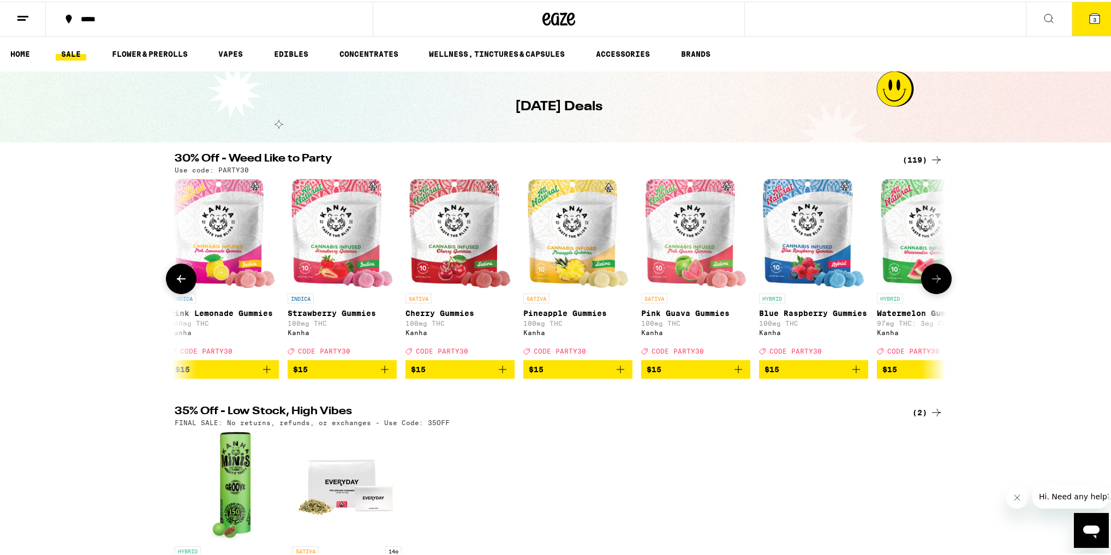
drag, startPoint x: 922, startPoint y: 282, endPoint x: 932, endPoint y: 282, distance: 10.4
click at [932, 282] on button at bounding box center [936, 277] width 31 height 31
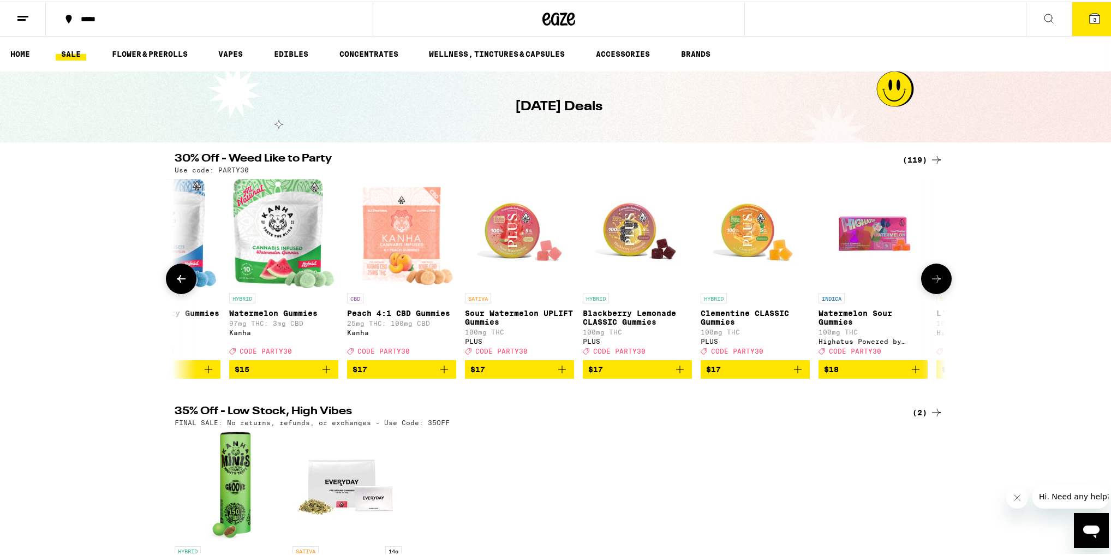
scroll to position [0, 3248]
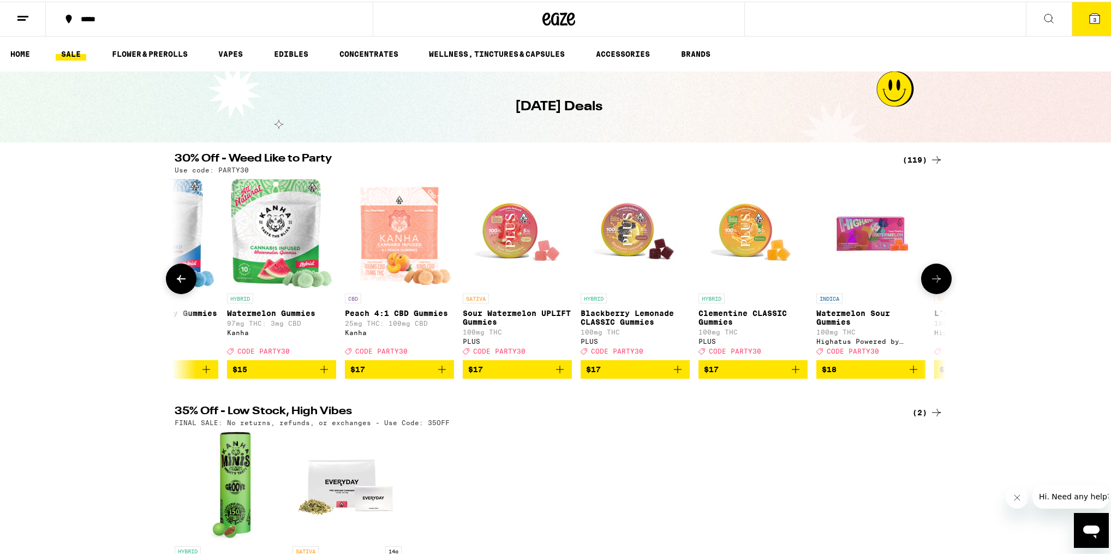
click at [932, 281] on icon at bounding box center [936, 277] width 9 height 8
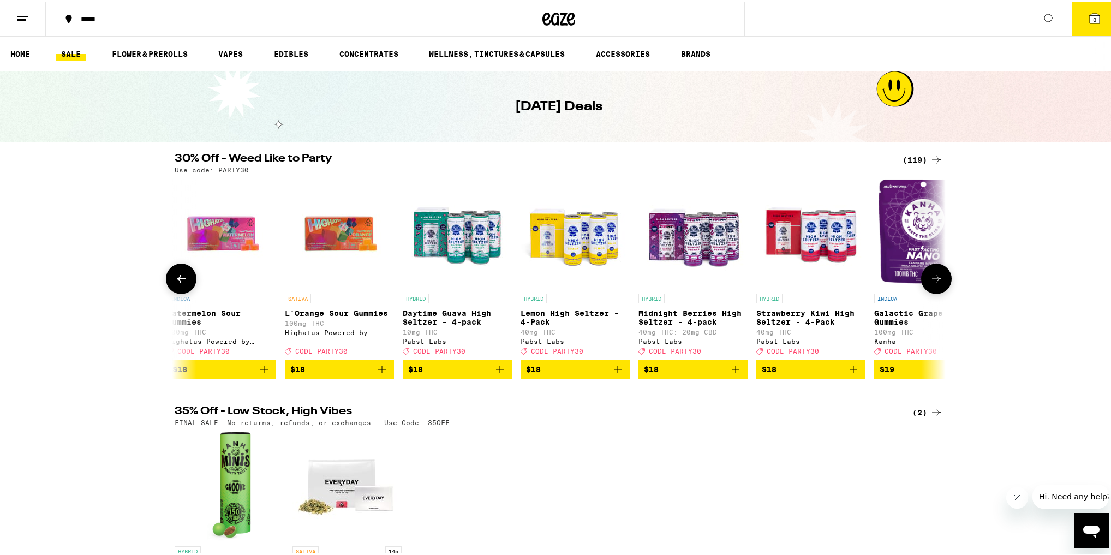
click at [930, 282] on icon at bounding box center [936, 277] width 13 height 13
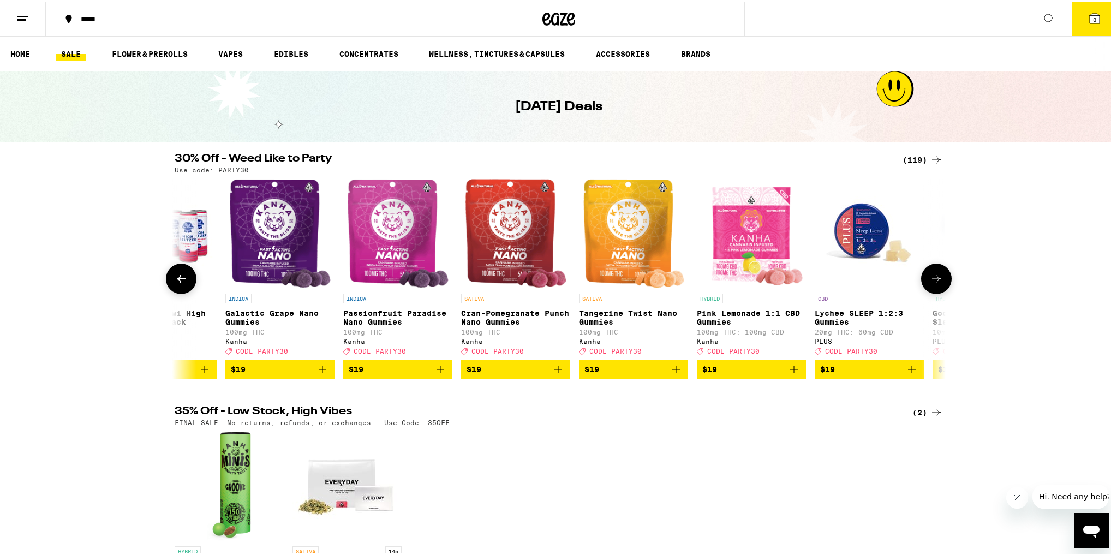
click at [930, 282] on icon at bounding box center [936, 277] width 13 height 13
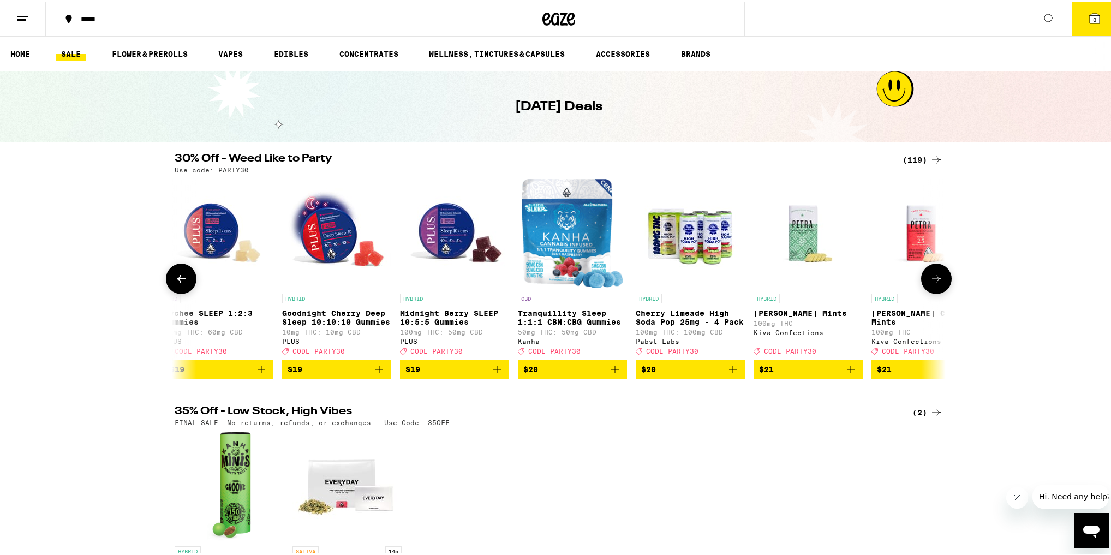
click at [930, 282] on icon at bounding box center [936, 277] width 13 height 13
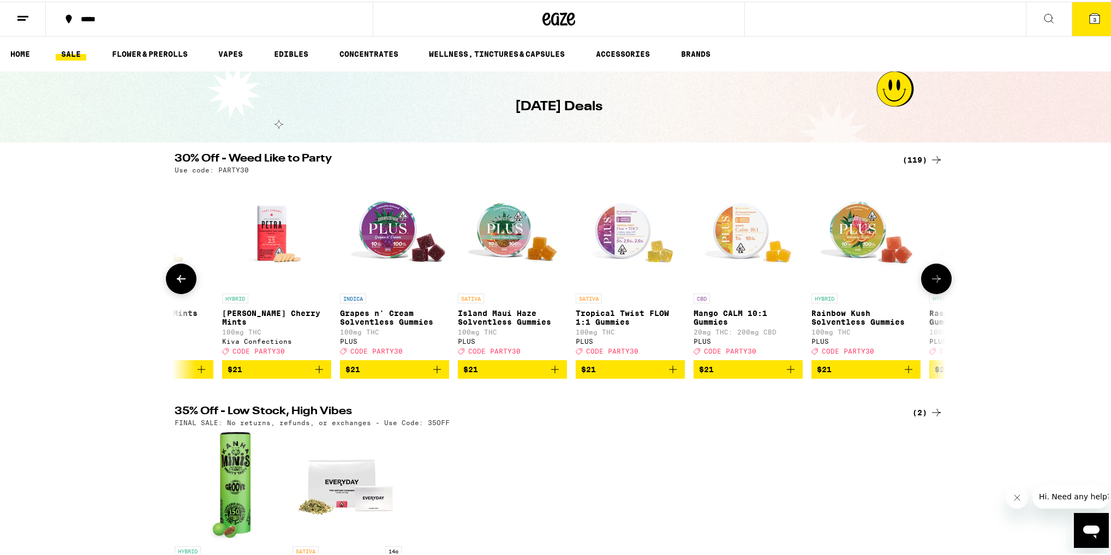
click at [930, 282] on icon at bounding box center [936, 277] width 13 height 13
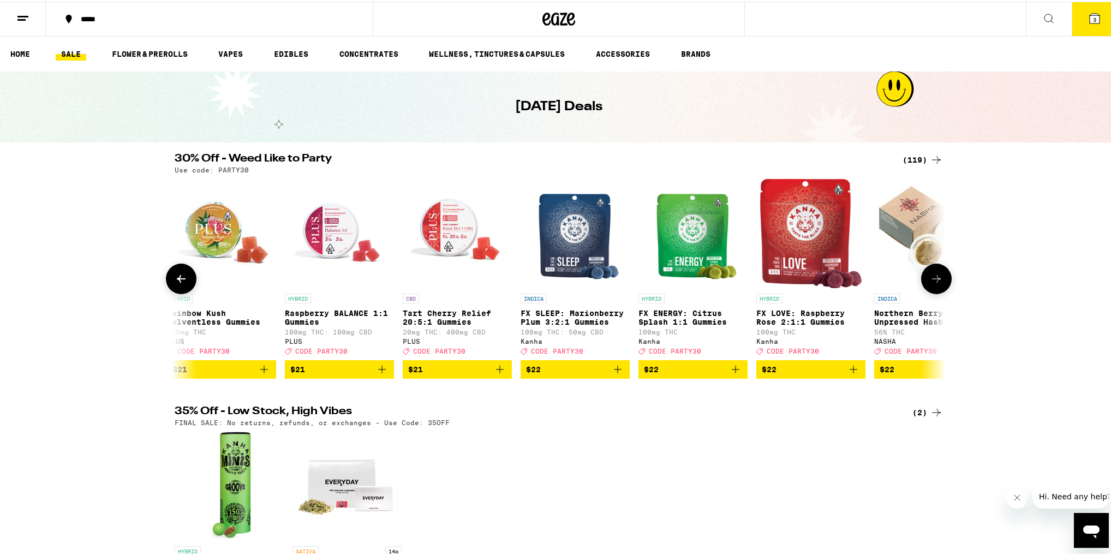
click at [930, 282] on icon at bounding box center [936, 277] width 13 height 13
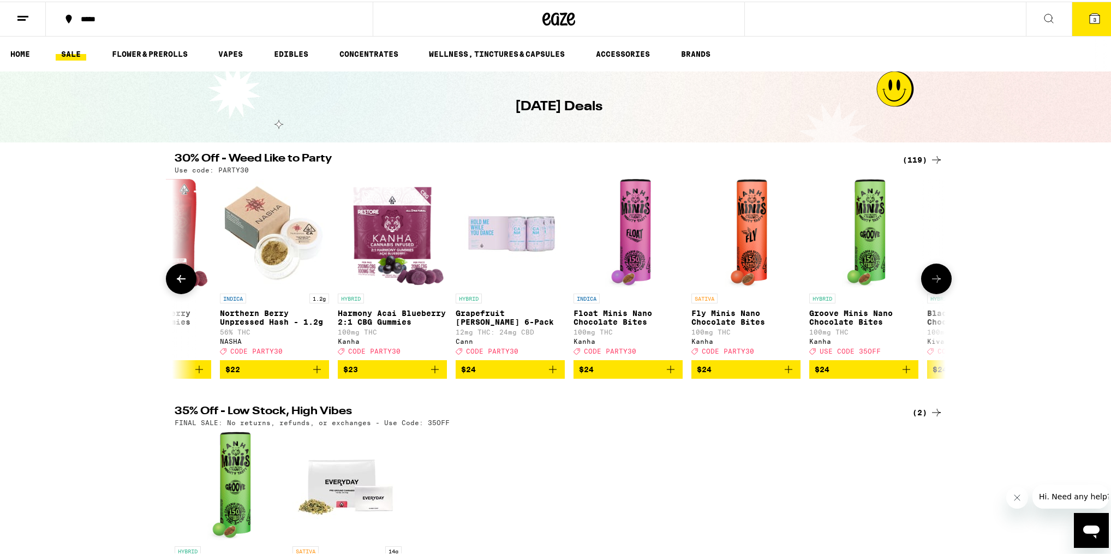
click at [930, 282] on icon at bounding box center [936, 277] width 13 height 13
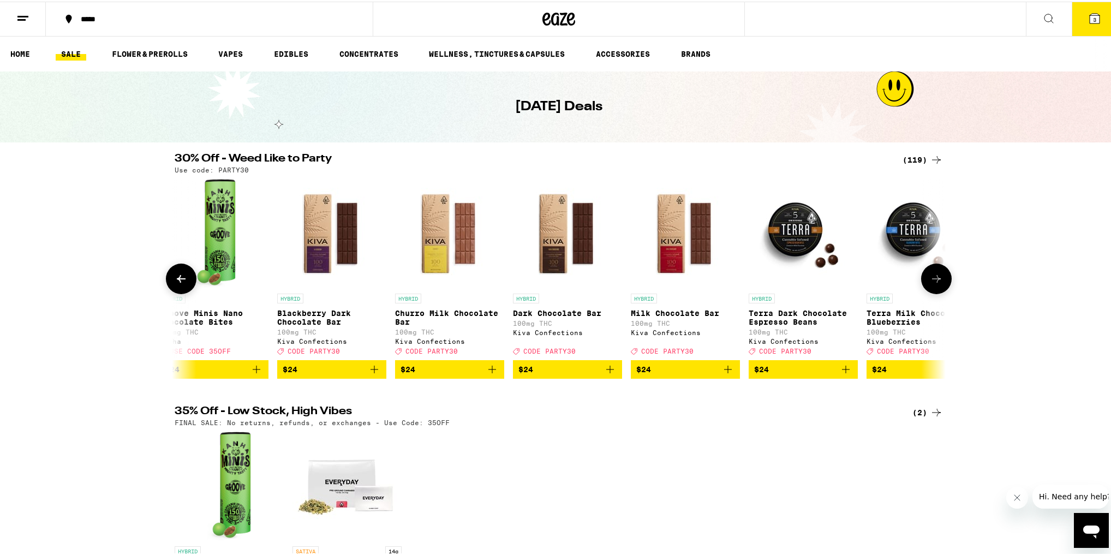
click at [930, 282] on icon at bounding box center [936, 277] width 13 height 13
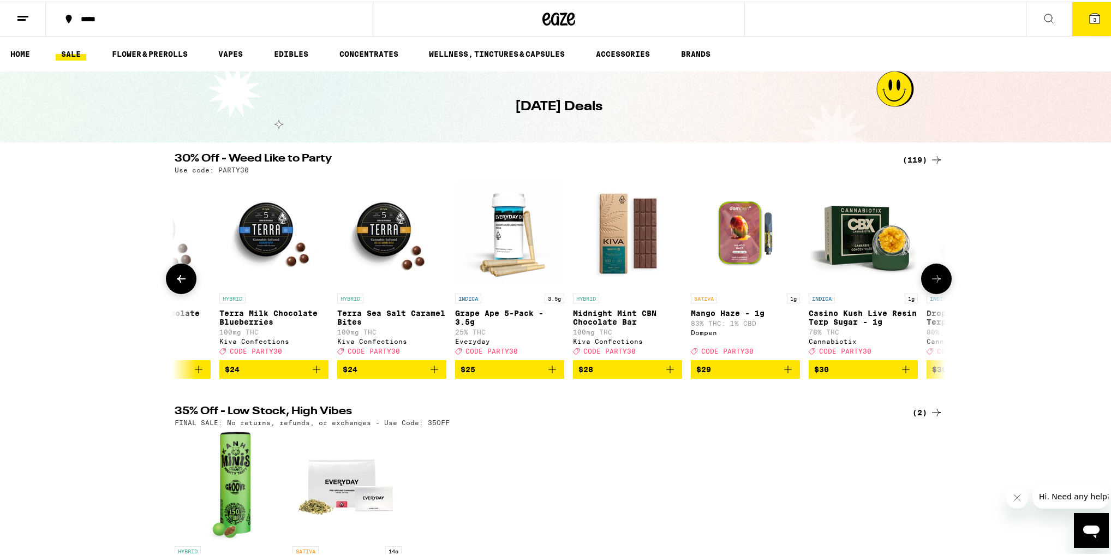
click at [930, 282] on icon at bounding box center [936, 277] width 13 height 13
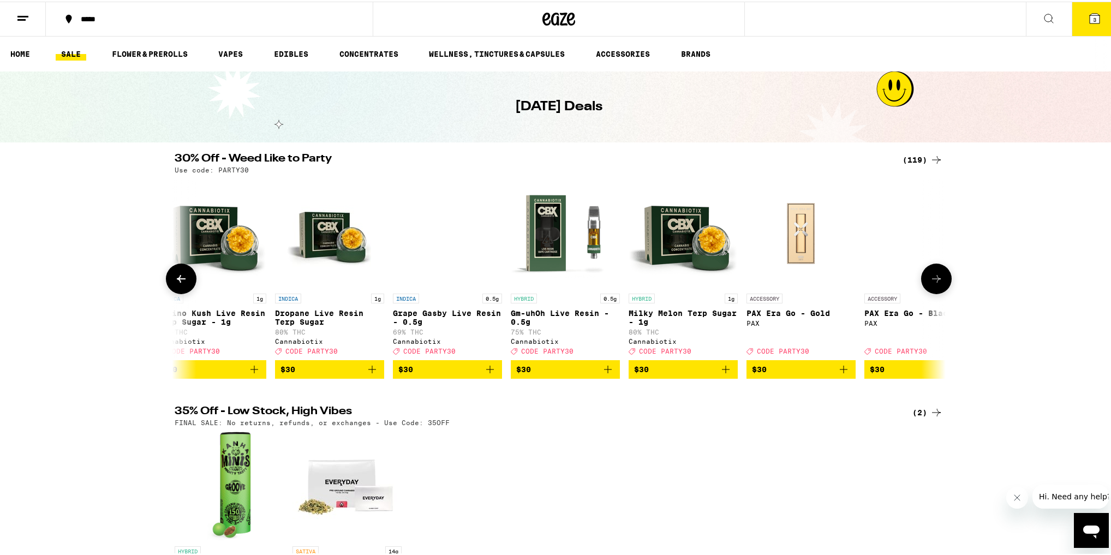
click at [925, 283] on button at bounding box center [936, 277] width 31 height 31
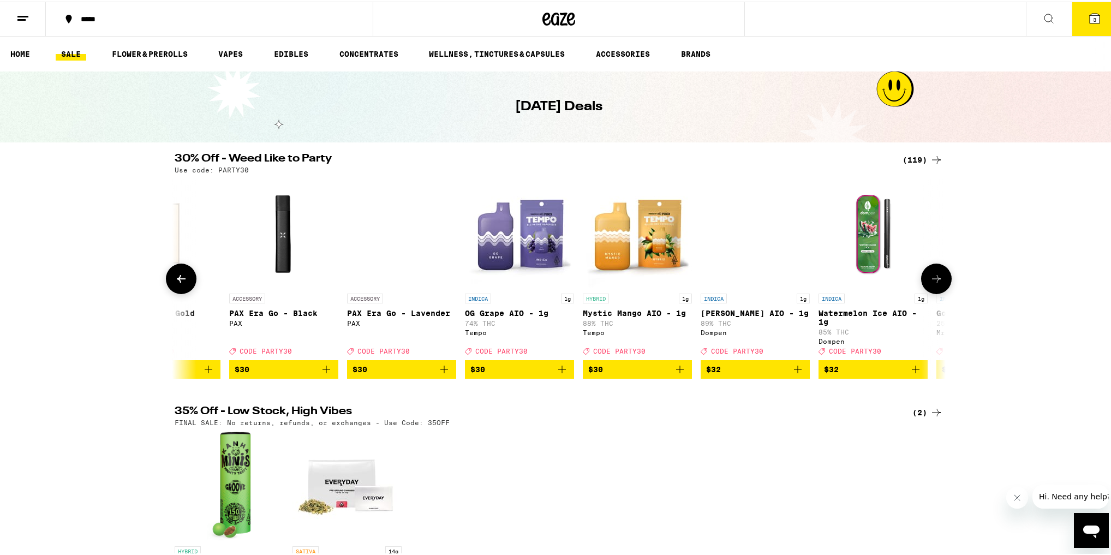
scroll to position [0, 9742]
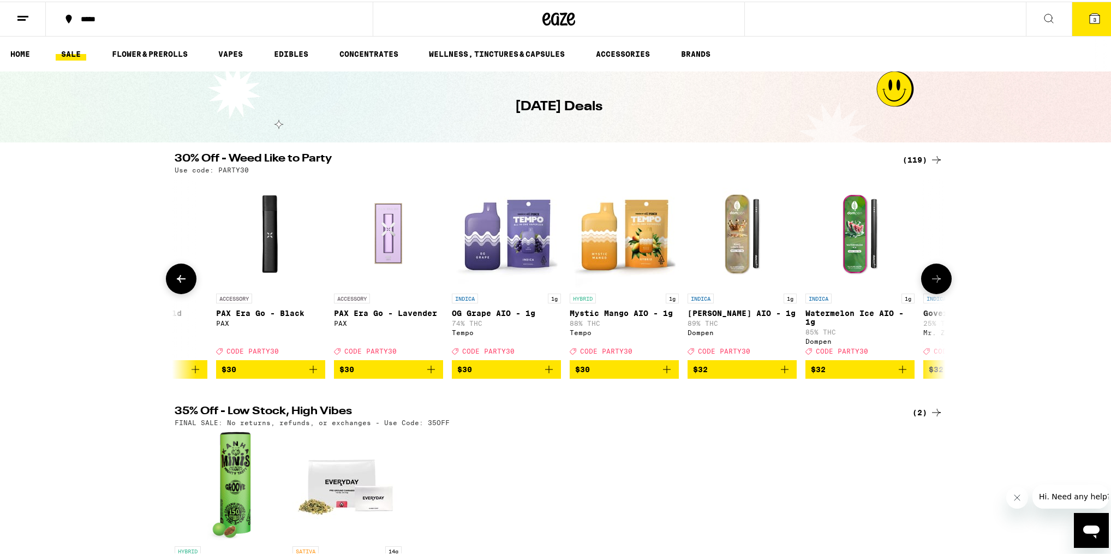
click at [166, 283] on div at bounding box center [181, 277] width 31 height 31
click at [933, 284] on icon at bounding box center [936, 277] width 13 height 13
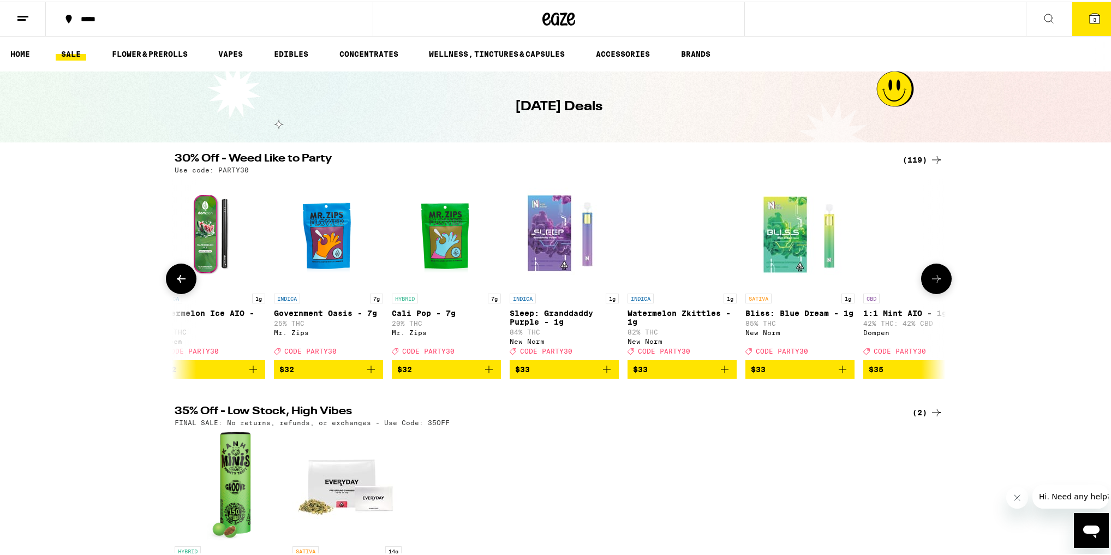
click at [932, 284] on icon at bounding box center [936, 277] width 13 height 13
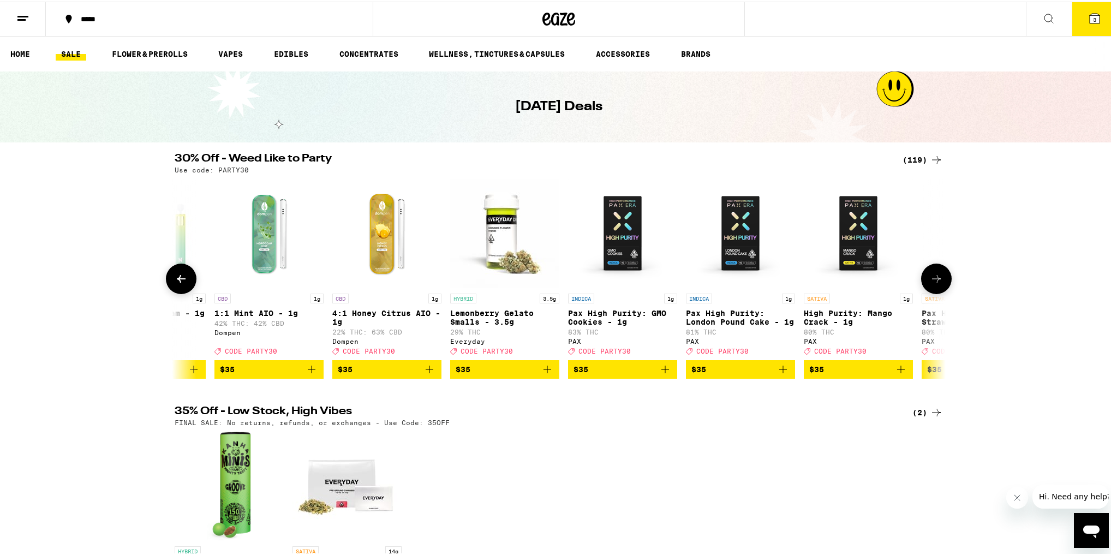
click at [930, 284] on icon at bounding box center [936, 277] width 13 height 13
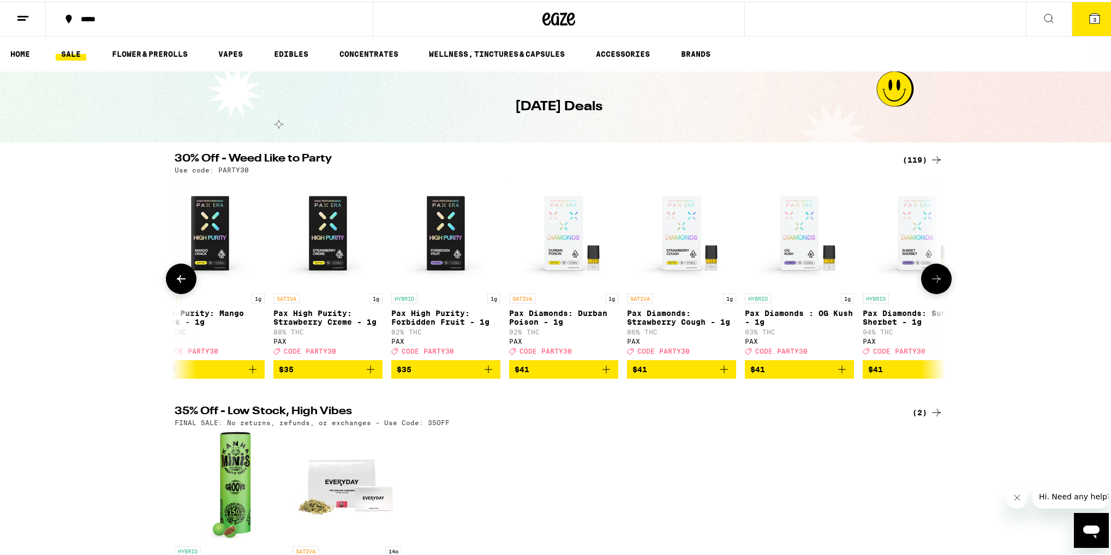
click at [922, 286] on button at bounding box center [936, 277] width 31 height 31
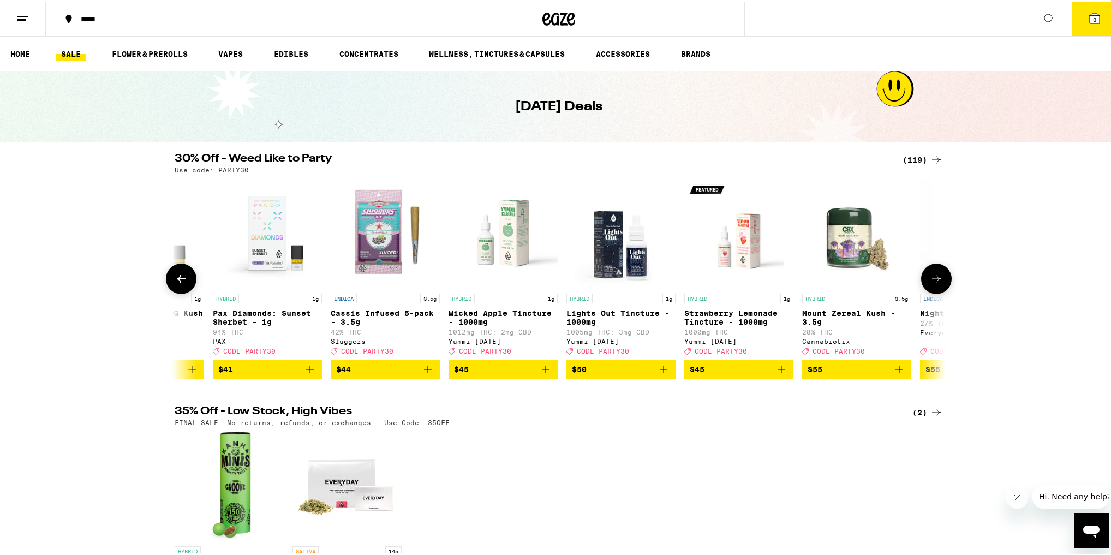
click at [921, 286] on button at bounding box center [936, 277] width 31 height 31
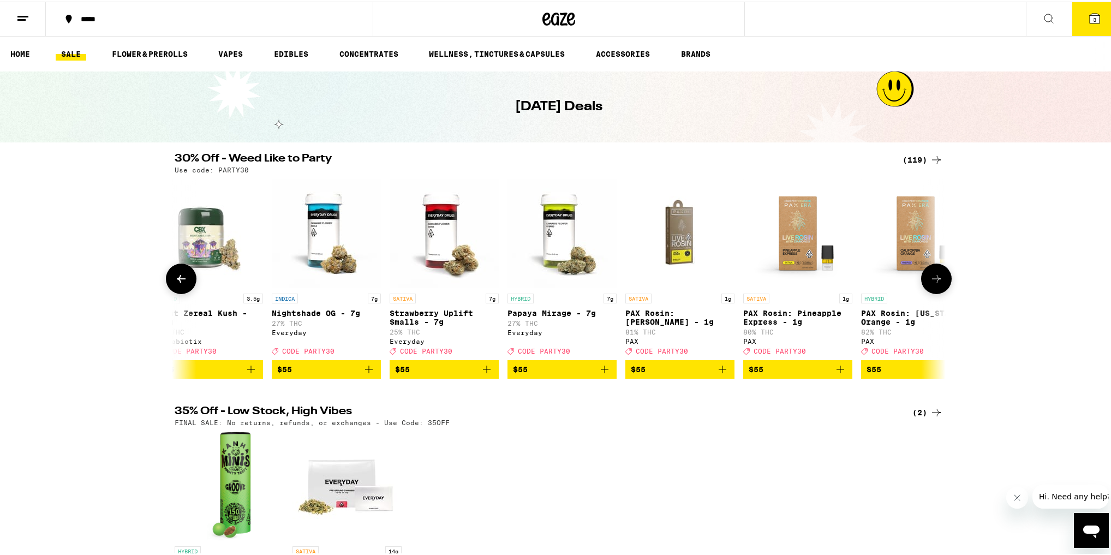
click at [921, 286] on button at bounding box center [936, 277] width 31 height 31
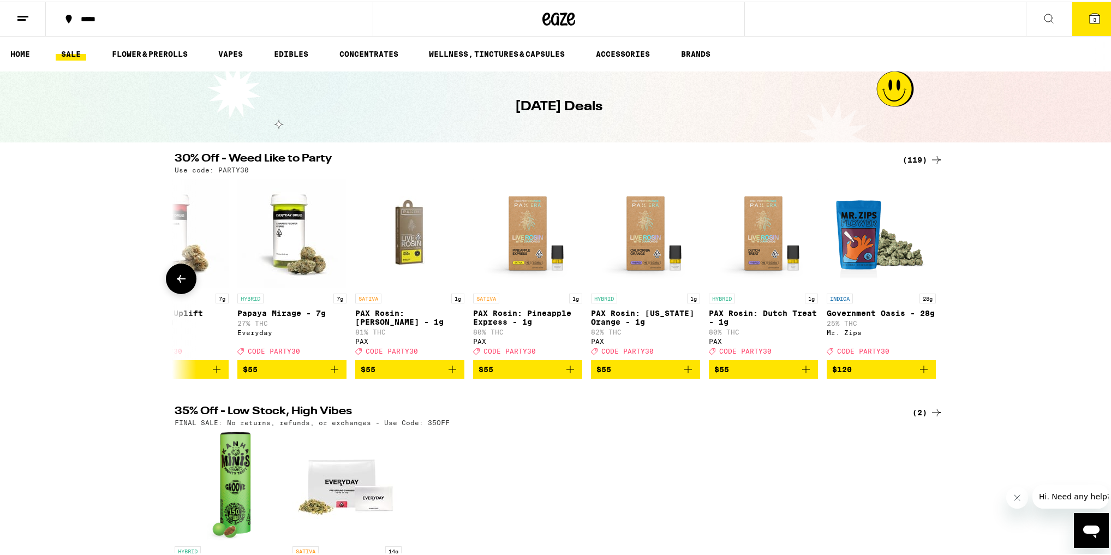
scroll to position [0, 13259]
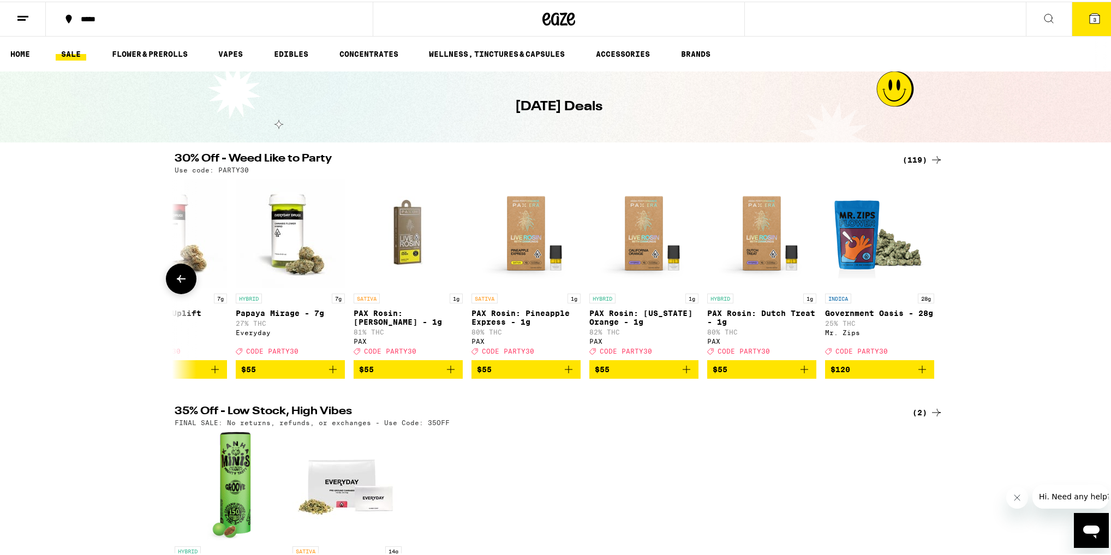
drag, startPoint x: 920, startPoint y: 286, endPoint x: 933, endPoint y: 284, distance: 13.3
click at [932, 284] on div at bounding box center [936, 277] width 31 height 31
click at [939, 278] on div at bounding box center [936, 277] width 31 height 31
click at [1072, 10] on button "3" at bounding box center [1095, 18] width 46 height 34
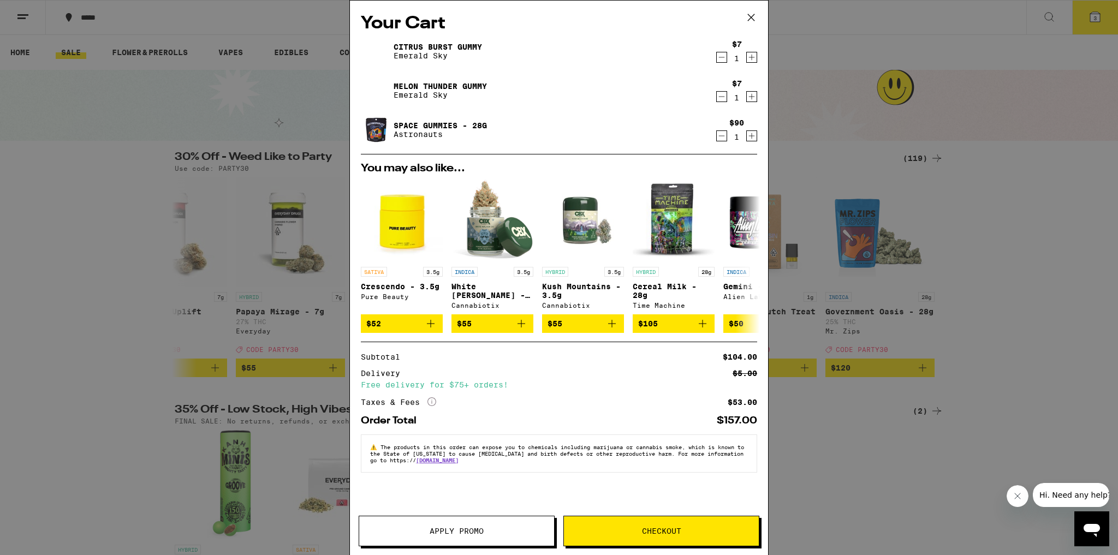
click at [703, 528] on span "Checkout" at bounding box center [661, 531] width 195 height 8
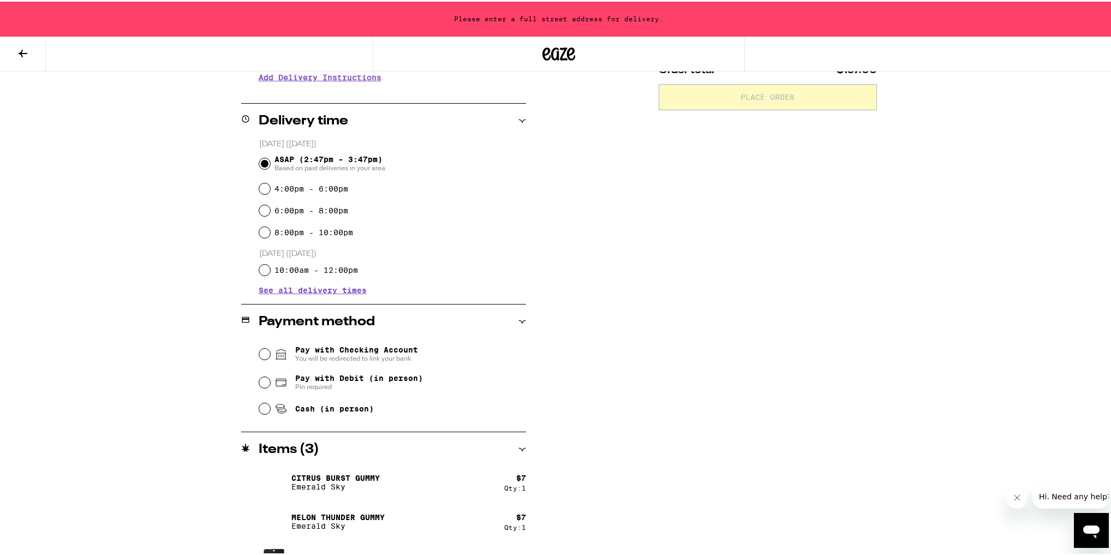
scroll to position [262, 0]
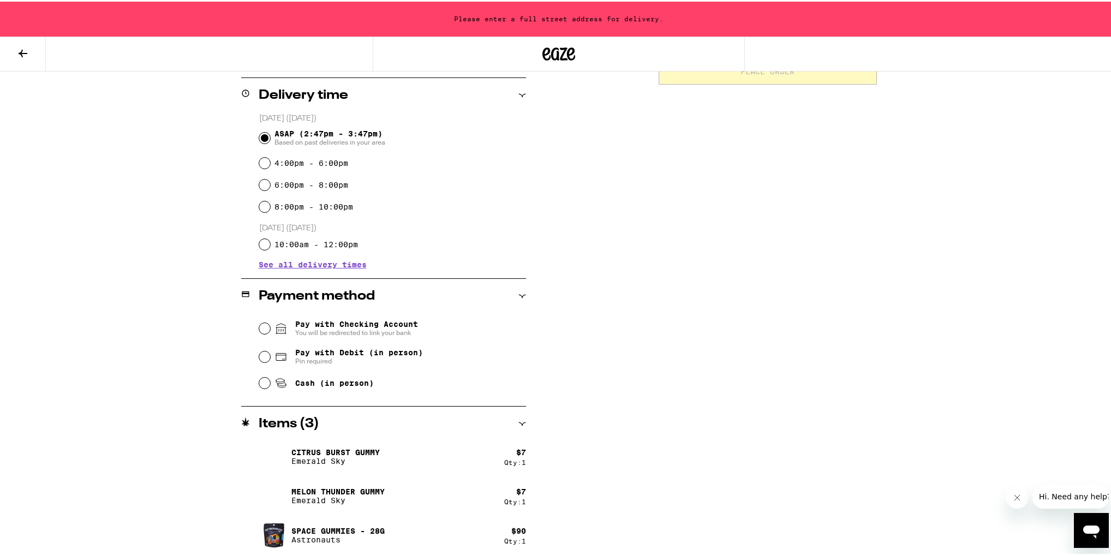
click at [351, 345] on div "Pay with Debit (in person) Pin required" at bounding box center [392, 355] width 267 height 28
drag, startPoint x: 363, startPoint y: 351, endPoint x: 373, endPoint y: 357, distance: 11.0
click at [363, 352] on span "Pay with Debit (in person)" at bounding box center [359, 351] width 128 height 9
click at [315, 345] on div "Pay with Debit (in person) Pin required" at bounding box center [392, 355] width 267 height 28
click at [309, 349] on span "Pay with Debit (in person)" at bounding box center [359, 351] width 128 height 9
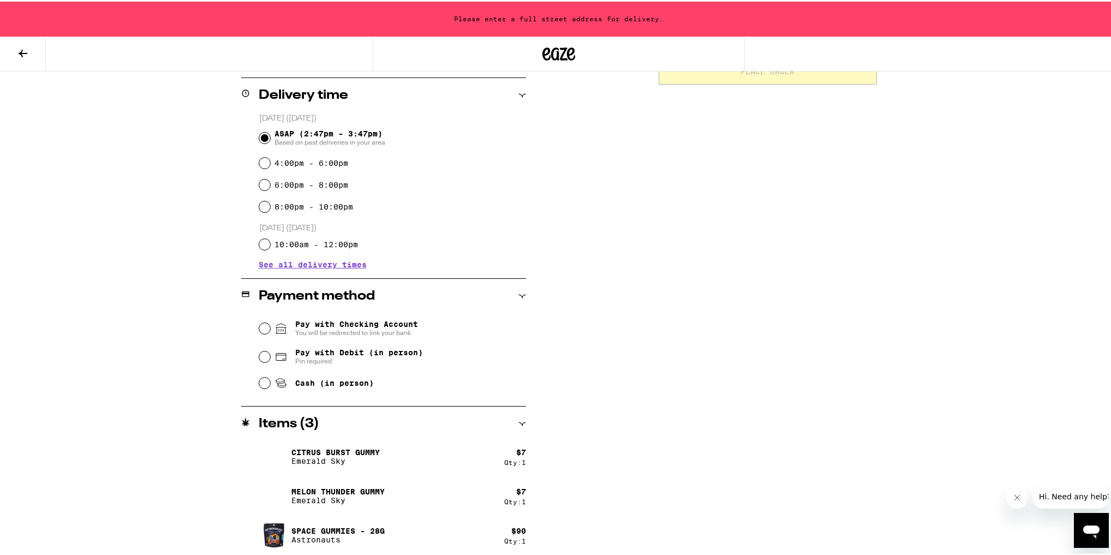
click at [270, 350] on input "Pay with Debit (in person) Pin required" at bounding box center [264, 355] width 11 height 11
radio input "true"
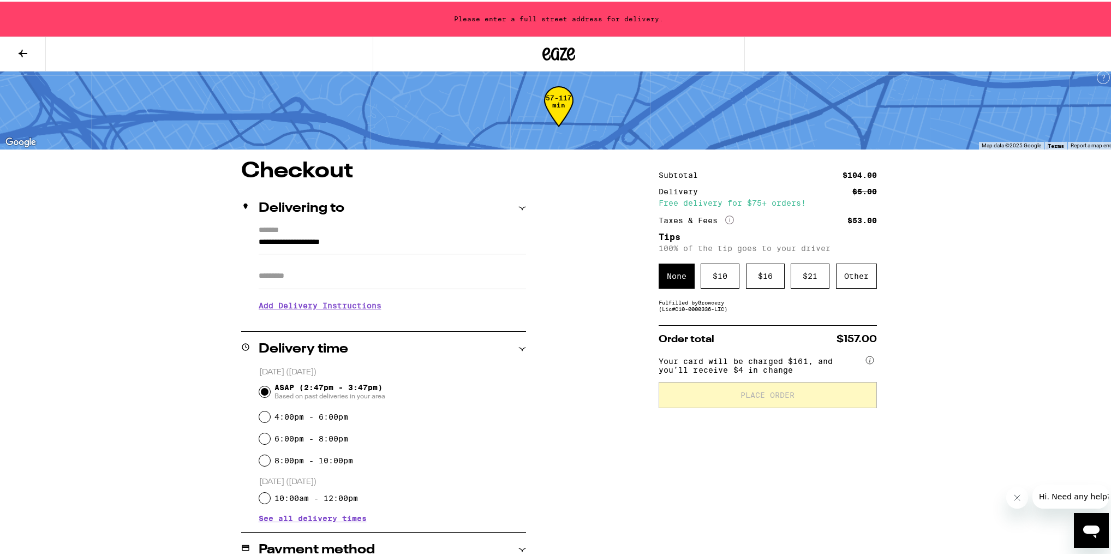
scroll to position [0, 0]
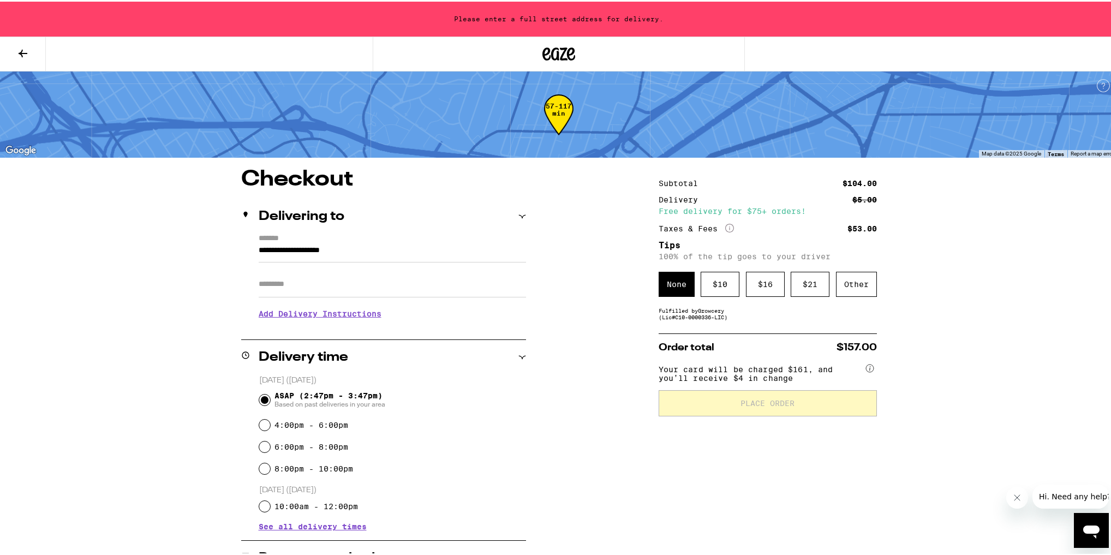
click at [361, 289] on input "Apt/Suite" at bounding box center [392, 283] width 267 height 26
click at [389, 252] on input "**********" at bounding box center [392, 251] width 267 height 19
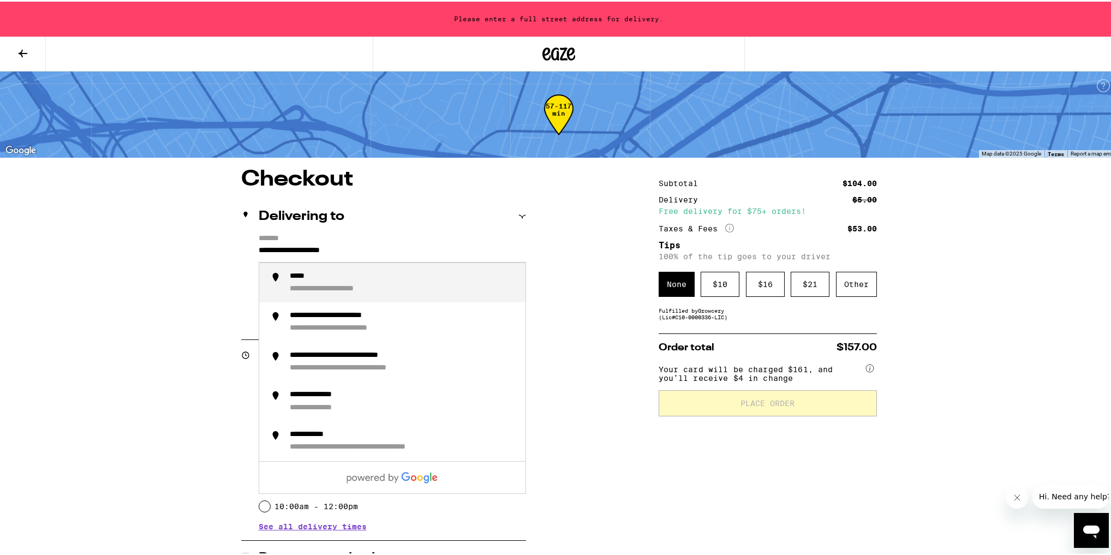
click at [389, 252] on input "**********" at bounding box center [392, 251] width 267 height 19
click at [389, 275] on div "**********" at bounding box center [403, 281] width 227 height 22
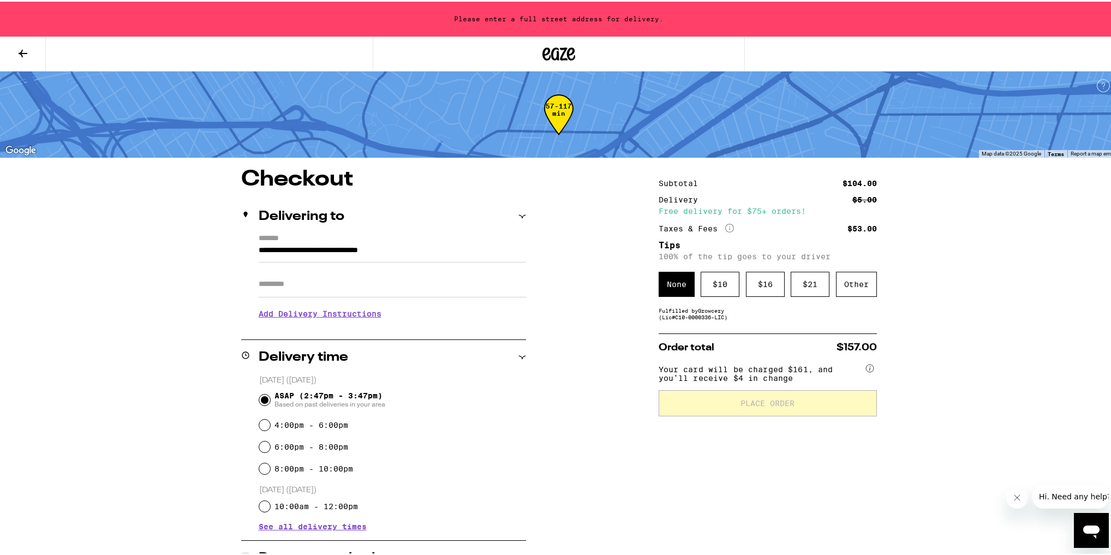
type input "**********"
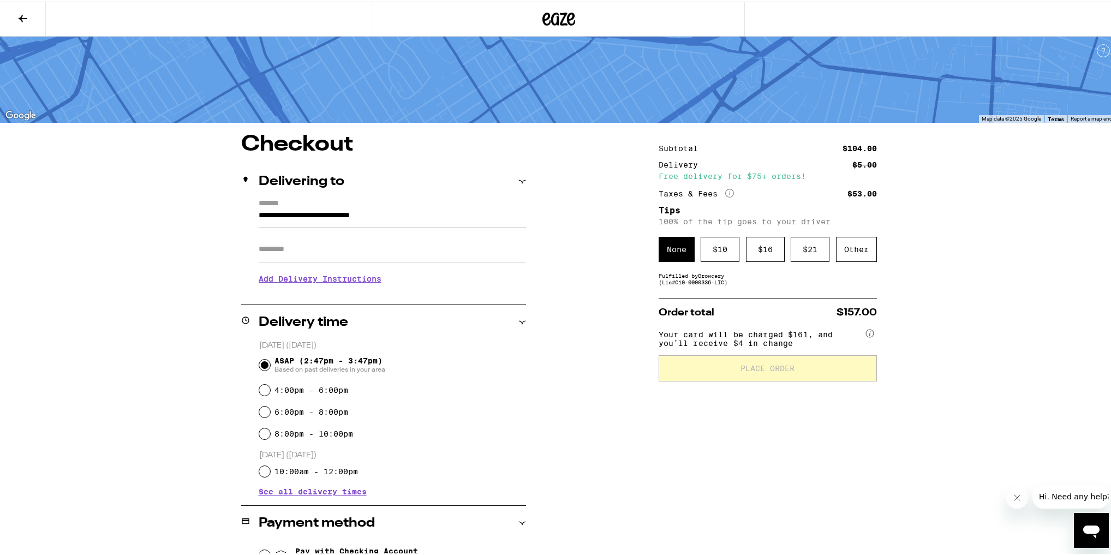
click at [412, 260] on input "Apt/Suite" at bounding box center [392, 248] width 267 height 26
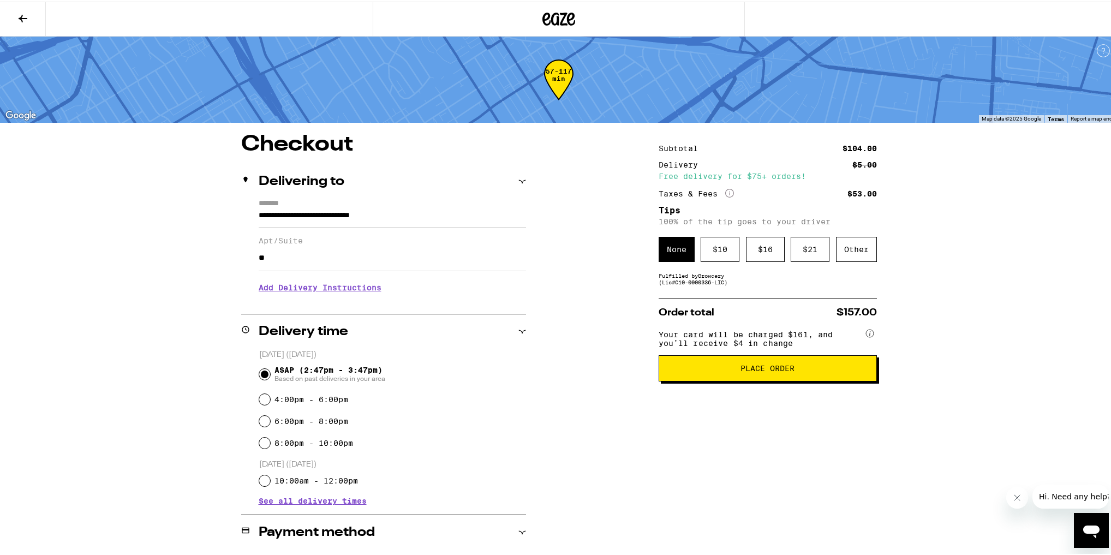
type input "*"
drag, startPoint x: 626, startPoint y: 458, endPoint x: 657, endPoint y: 468, distance: 32.5
click at [630, 461] on div "**********" at bounding box center [559, 463] width 786 height 662
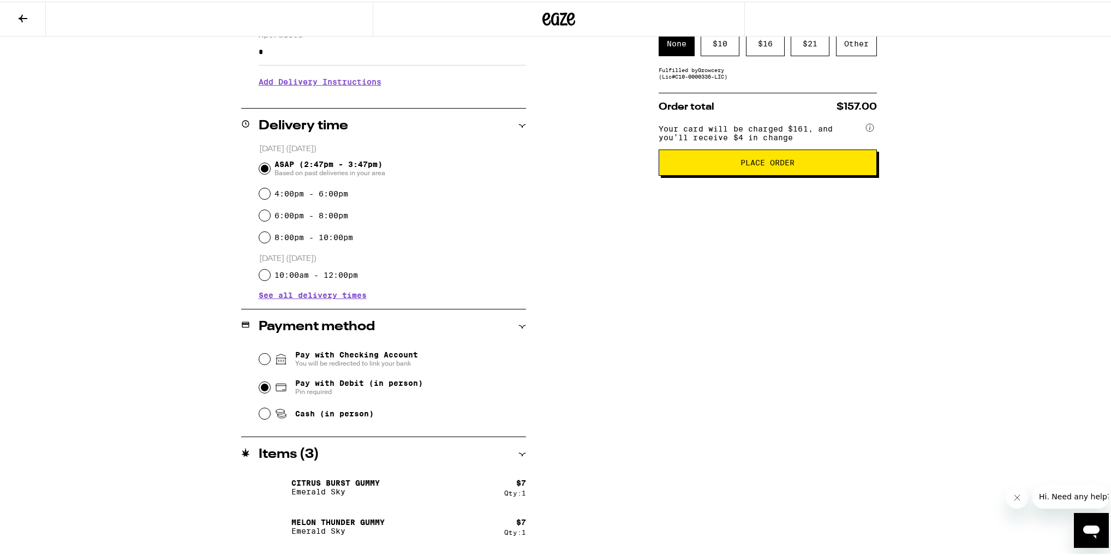
scroll to position [239, 0]
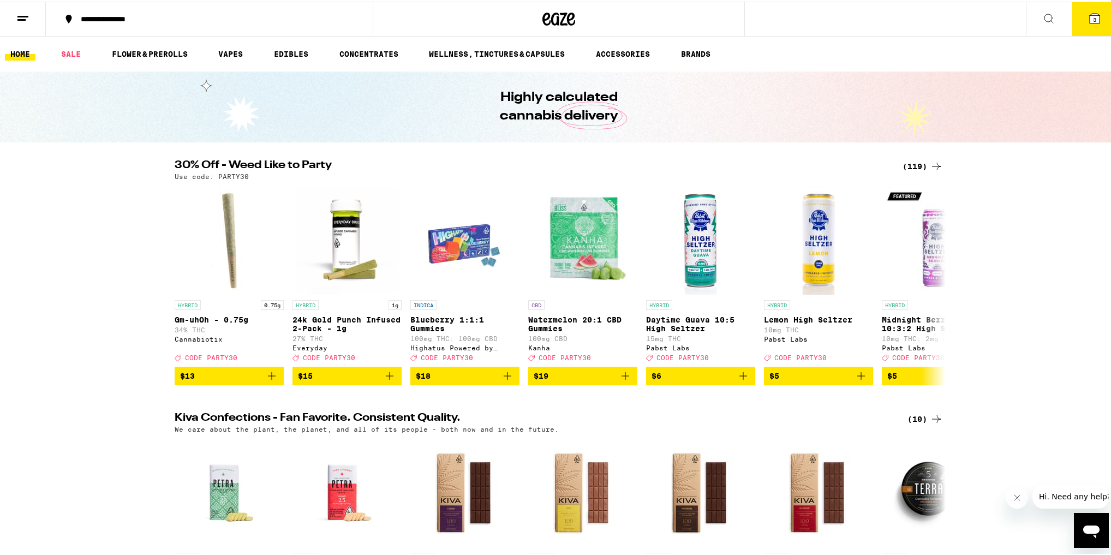
click at [1105, 14] on button "3" at bounding box center [1095, 18] width 46 height 34
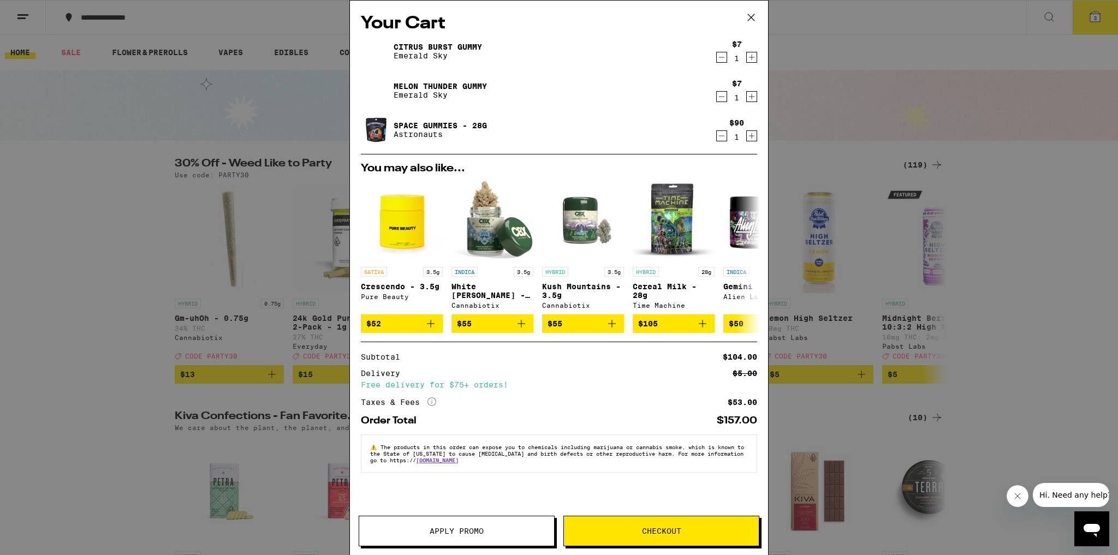
click at [636, 532] on span "Checkout" at bounding box center [661, 531] width 195 height 8
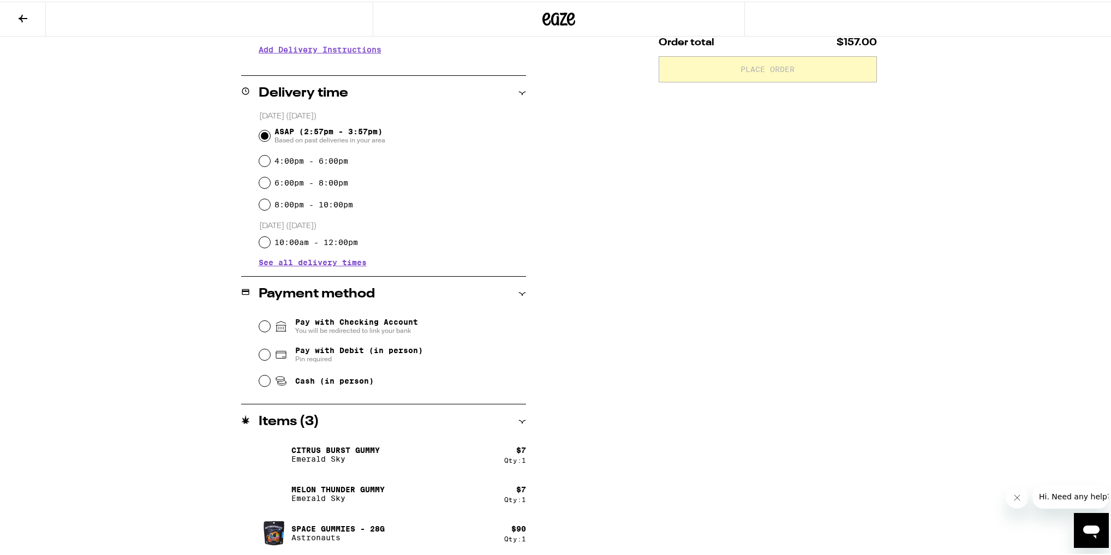
scroll to position [230, 0]
click at [367, 351] on span "Pay with Debit (in person)" at bounding box center [359, 348] width 128 height 9
click at [270, 351] on input "Pay with Debit (in person) Pin required" at bounding box center [264, 352] width 11 height 11
radio input "true"
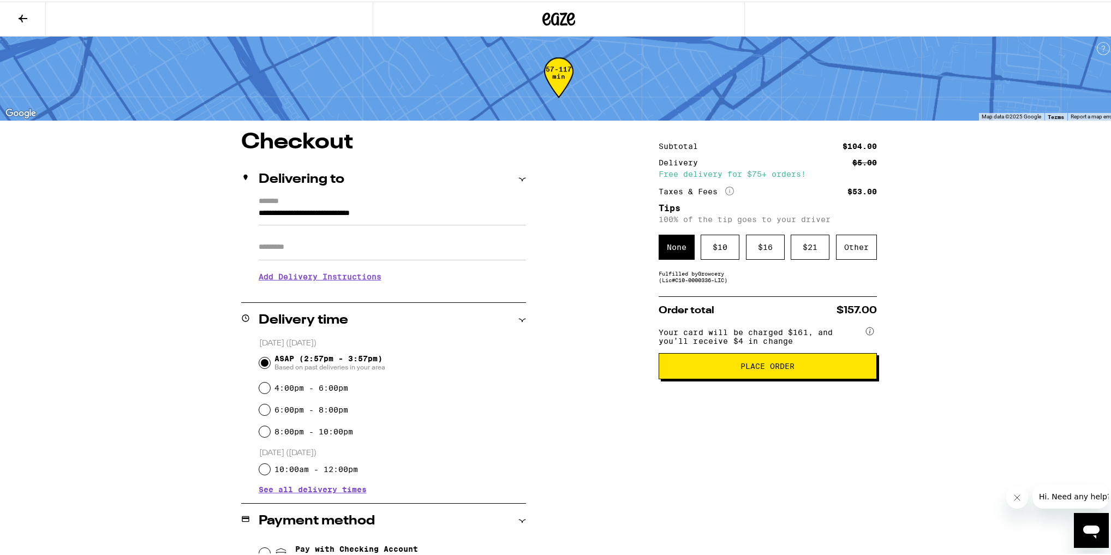
scroll to position [0, 0]
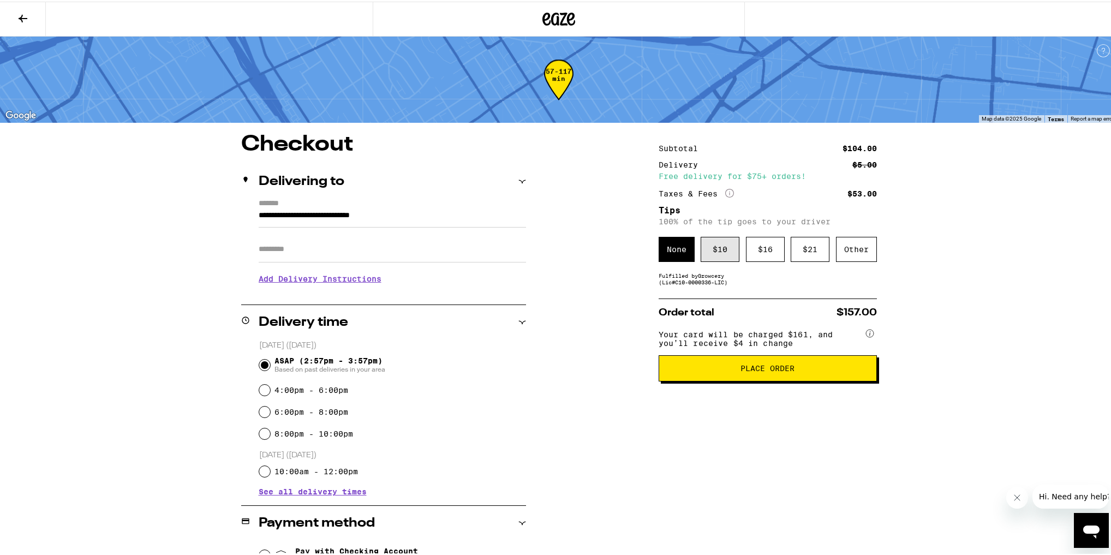
click at [724, 252] on div "$ 10" at bounding box center [720, 247] width 39 height 25
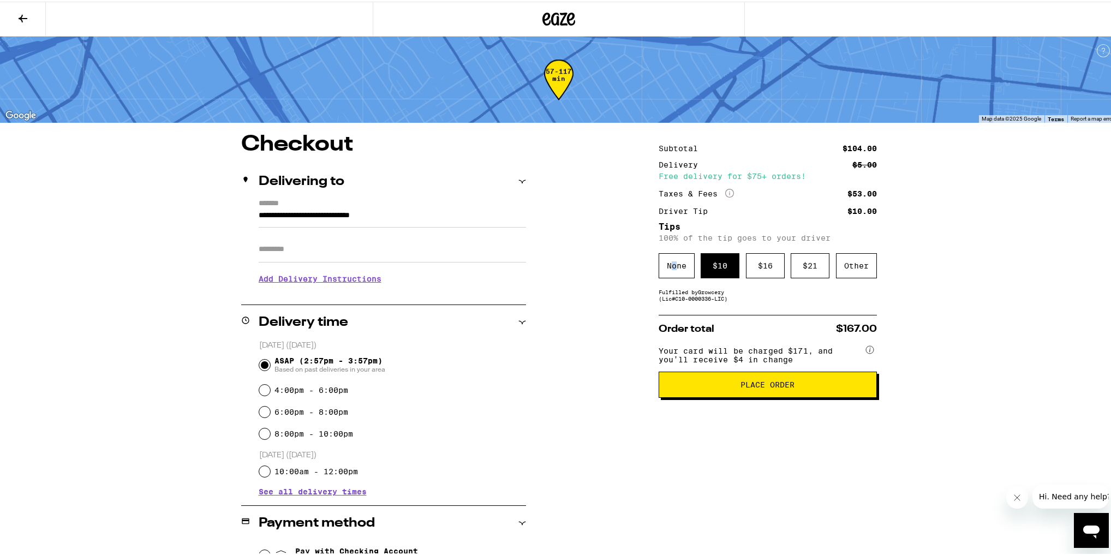
drag, startPoint x: 673, startPoint y: 260, endPoint x: 667, endPoint y: 266, distance: 8.9
click at [667, 266] on div "None" at bounding box center [677, 264] width 36 height 25
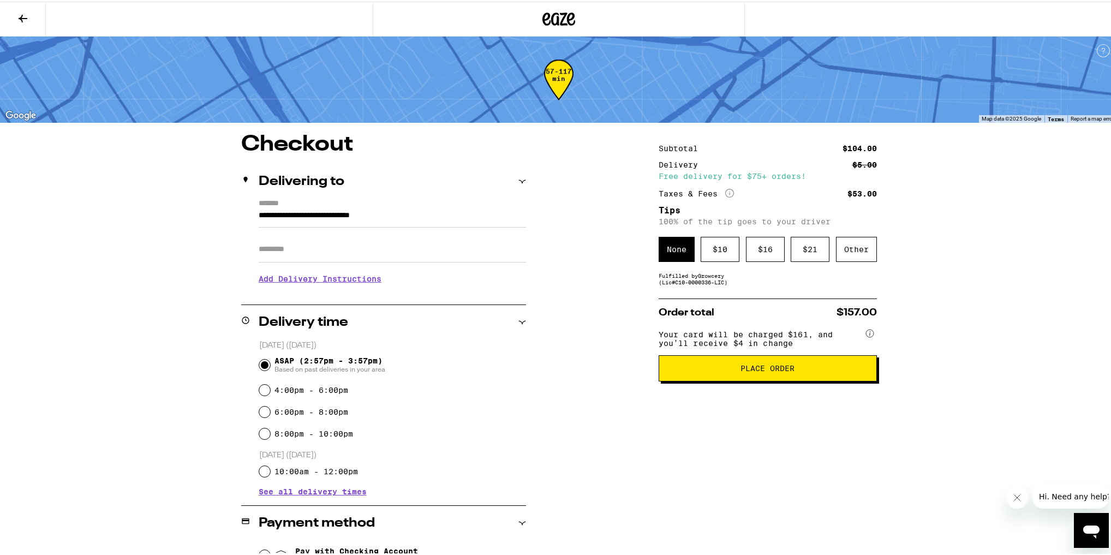
click at [451, 244] on input "Apt/Suite" at bounding box center [392, 248] width 267 height 26
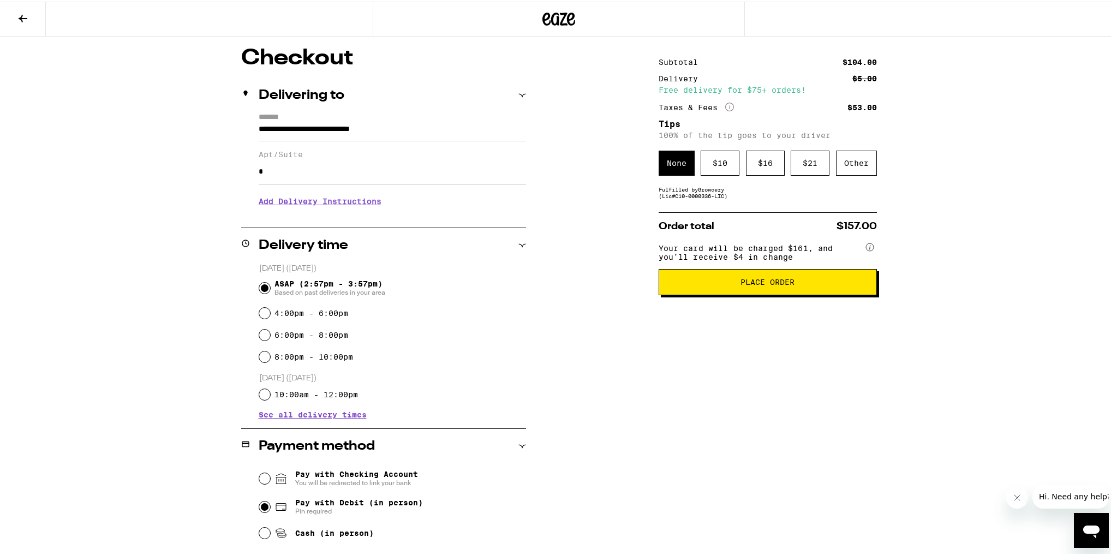
scroll to position [87, 0]
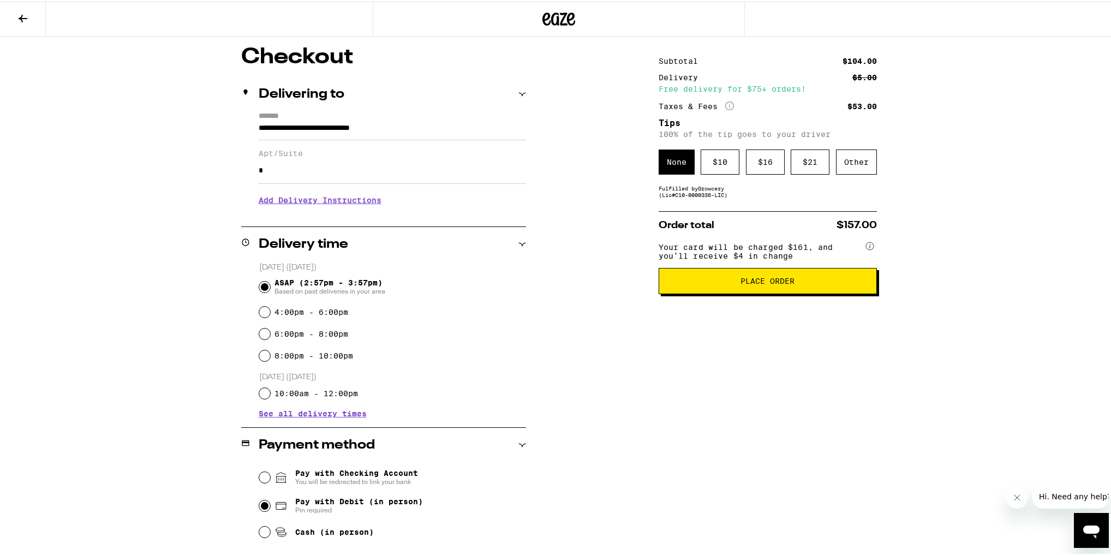
type input "*"
click at [696, 452] on div "Subtotal $104.00 Delivery $5.00 Free delivery for $75+ orders! Taxes & Fees Mor…" at bounding box center [768, 376] width 218 height 662
click at [780, 283] on span "Place Order" at bounding box center [768, 280] width 54 height 8
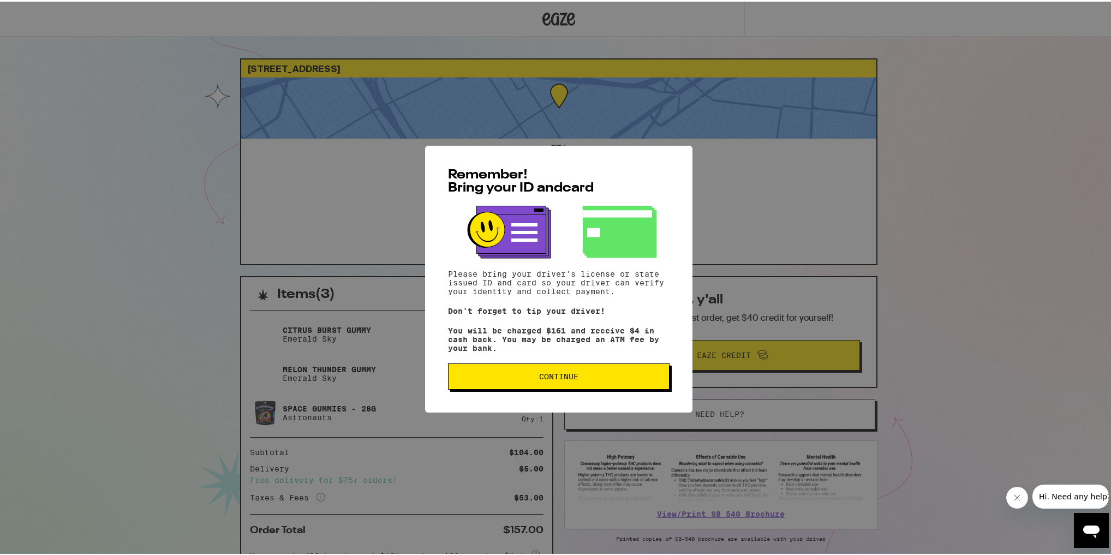
click at [627, 379] on span "Continue" at bounding box center [558, 375] width 203 height 8
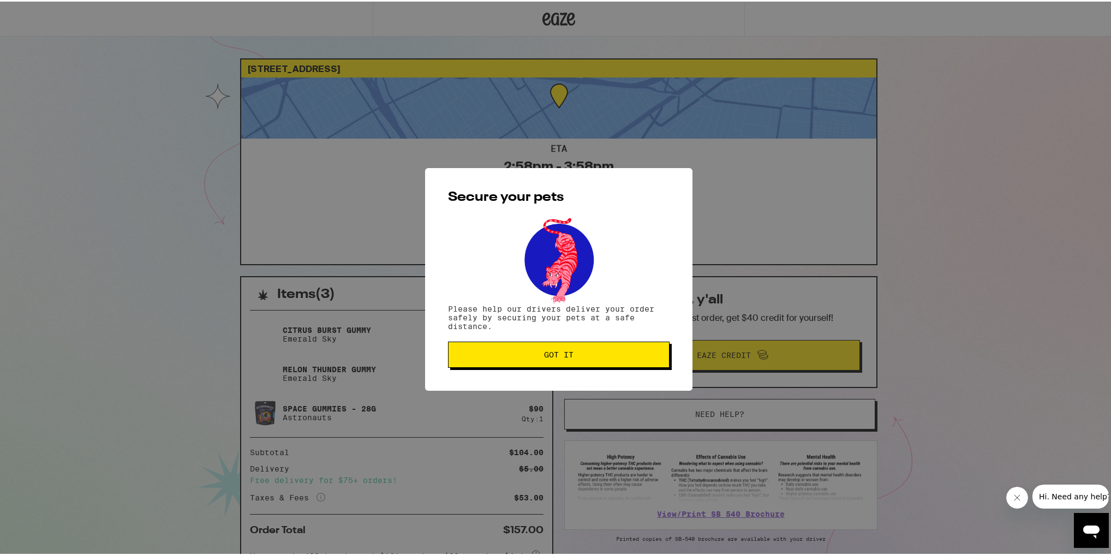
click at [627, 381] on div "Secure your pets Please help our drivers deliver your order safely by securing …" at bounding box center [558, 277] width 267 height 223
click at [628, 367] on div "Secure your pets Please help our drivers deliver your order safely by securing …" at bounding box center [558, 277] width 267 height 223
click at [612, 360] on button "Got it" at bounding box center [559, 353] width 222 height 26
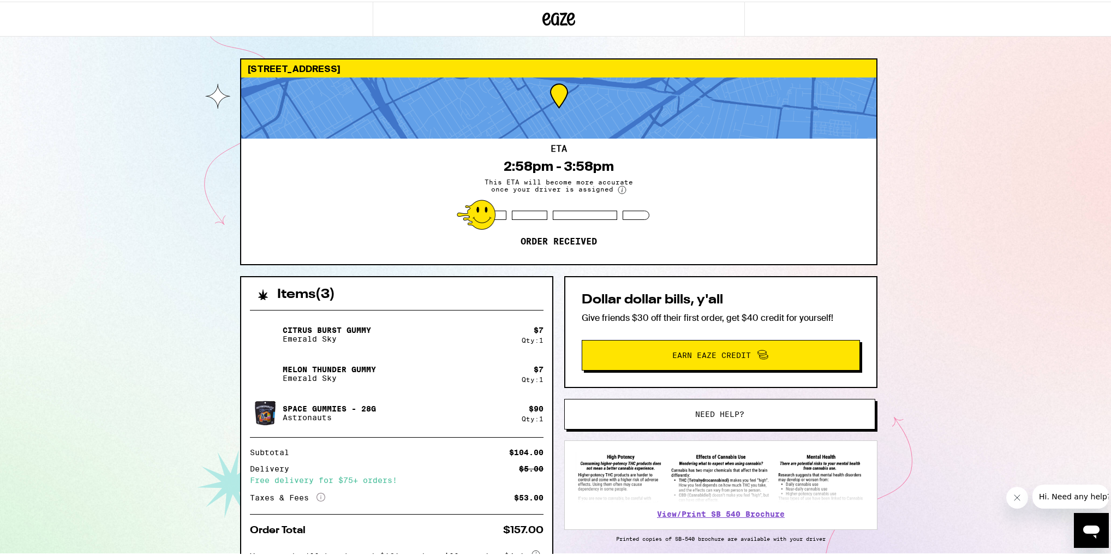
scroll to position [83, 0]
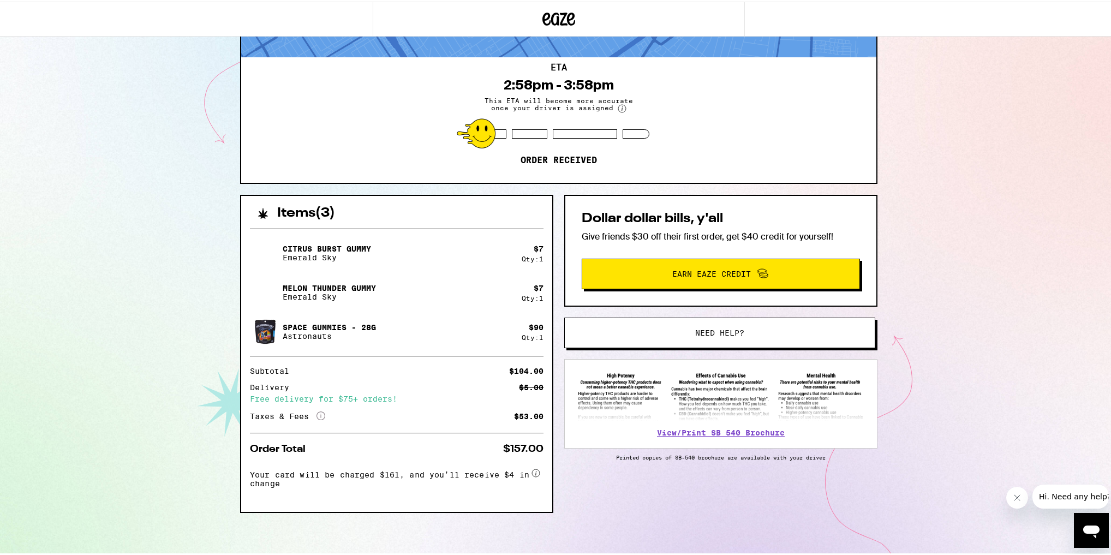
click at [915, 264] on div "[STREET_ADDRESS] 2:58pm - 3:58pm This ETA will become more accurate once your d…" at bounding box center [559, 237] width 1118 height 636
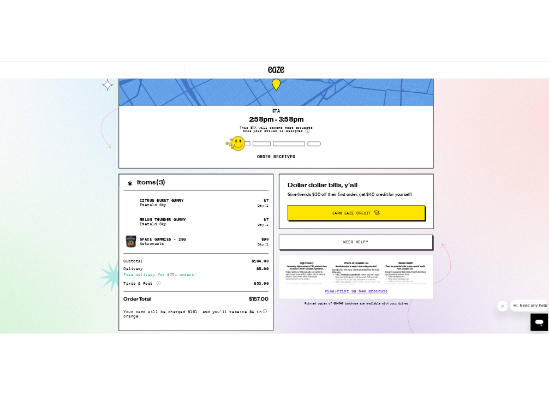
scroll to position [0, 0]
